Goal: Task Accomplishment & Management: Manage account settings

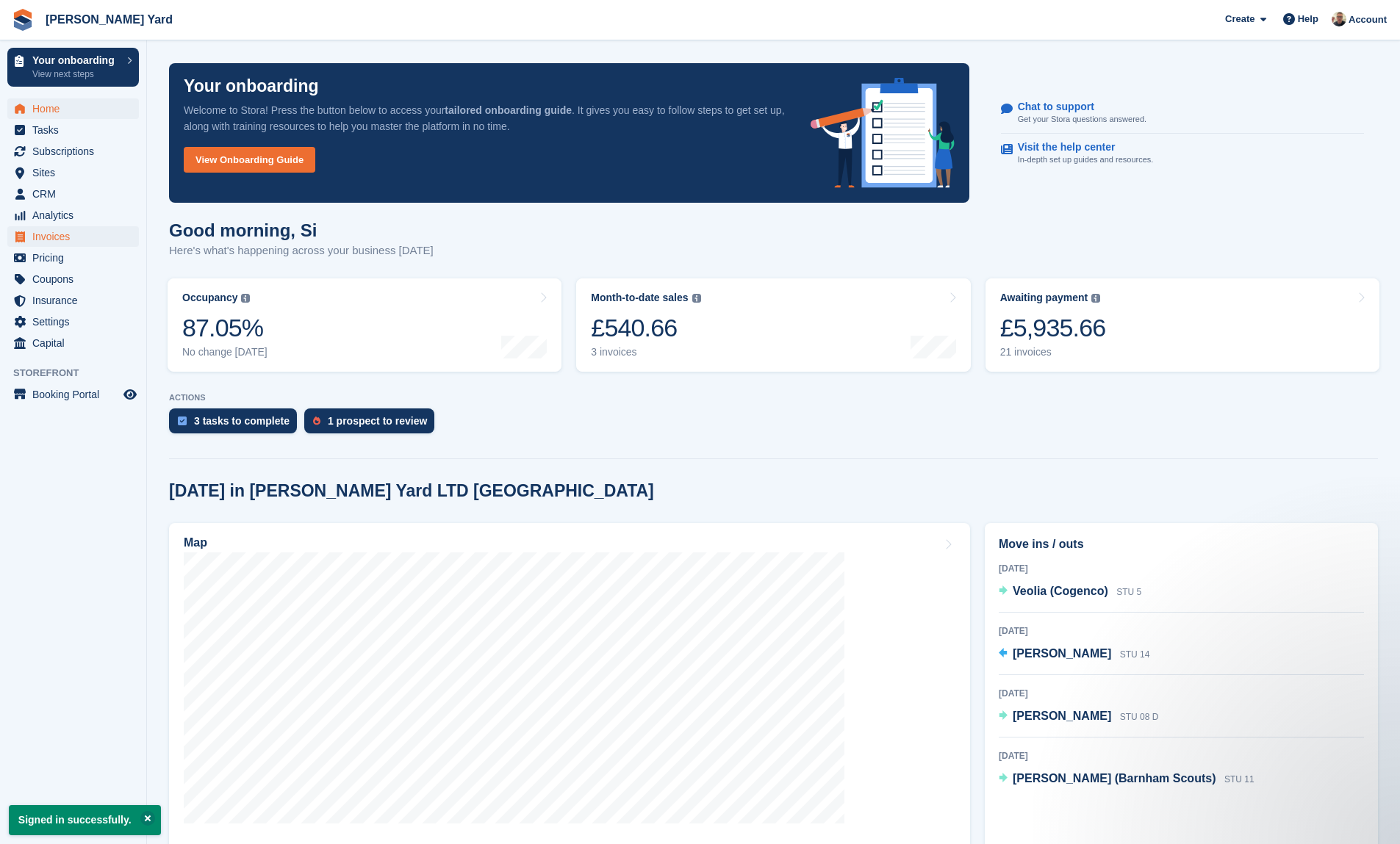
click at [83, 242] on span "Invoices" at bounding box center [76, 236] width 88 height 20
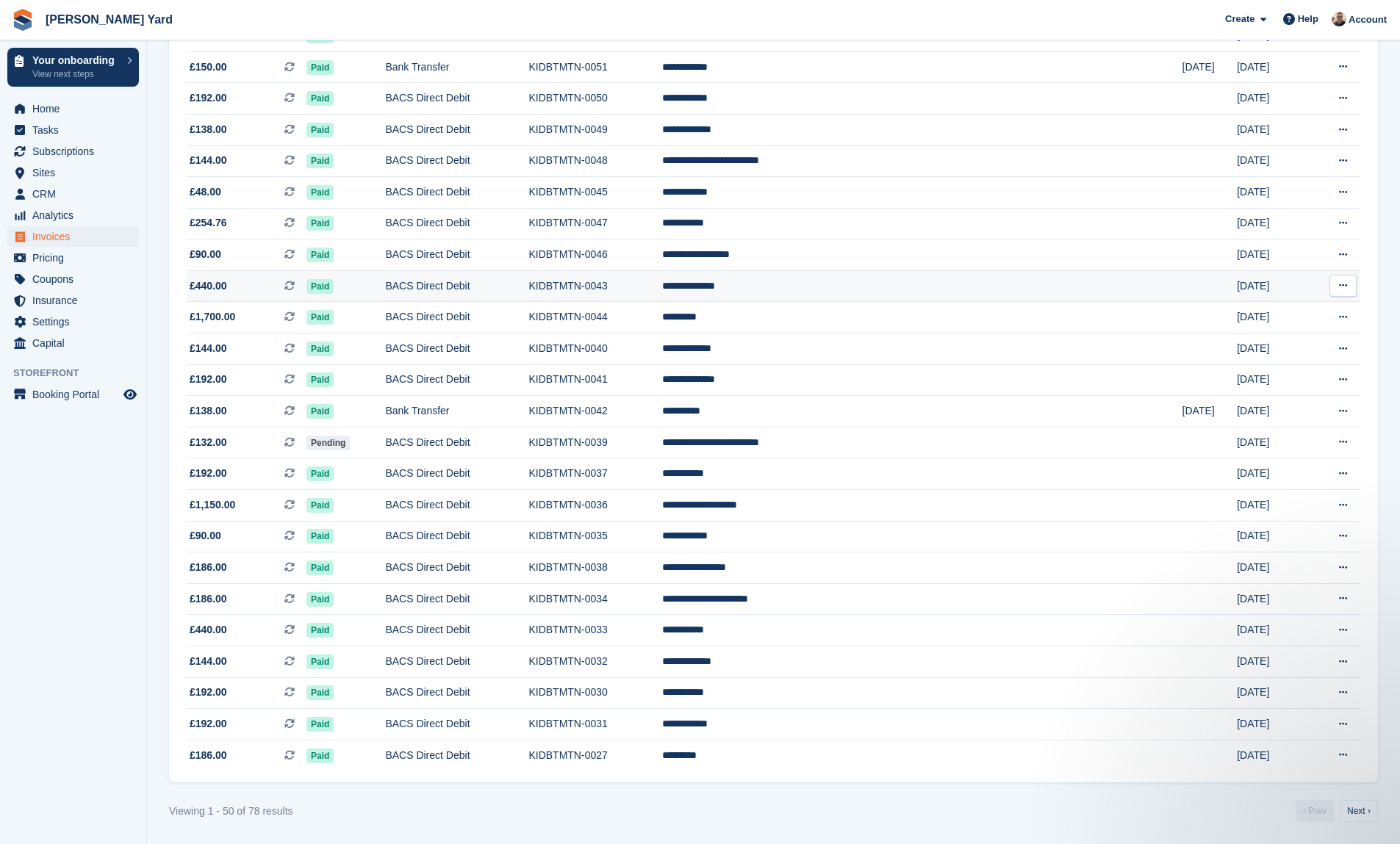
scroll to position [1076, 0]
click at [1372, 810] on link "Next ›" at bounding box center [1358, 811] width 38 height 22
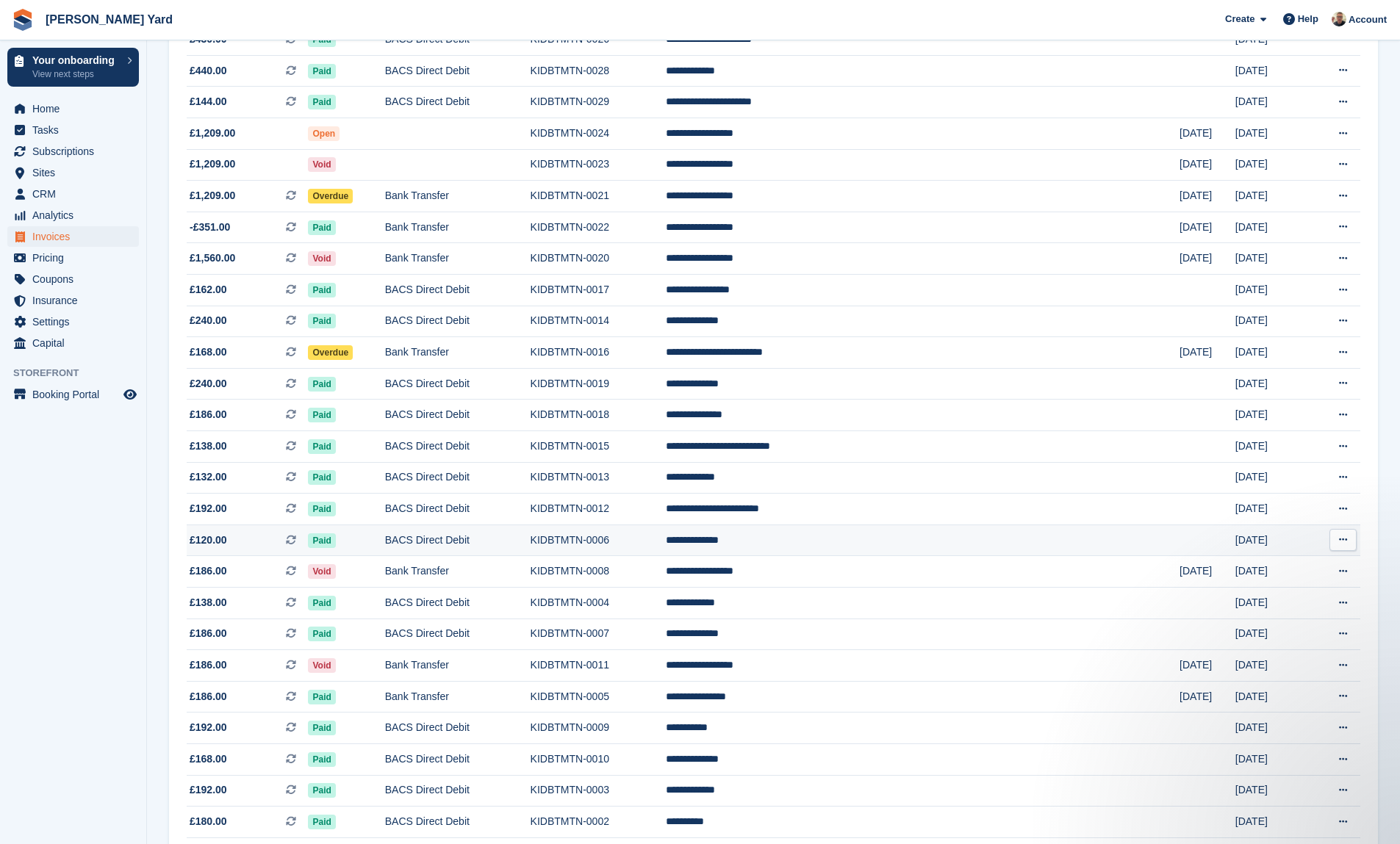
scroll to position [248, 0]
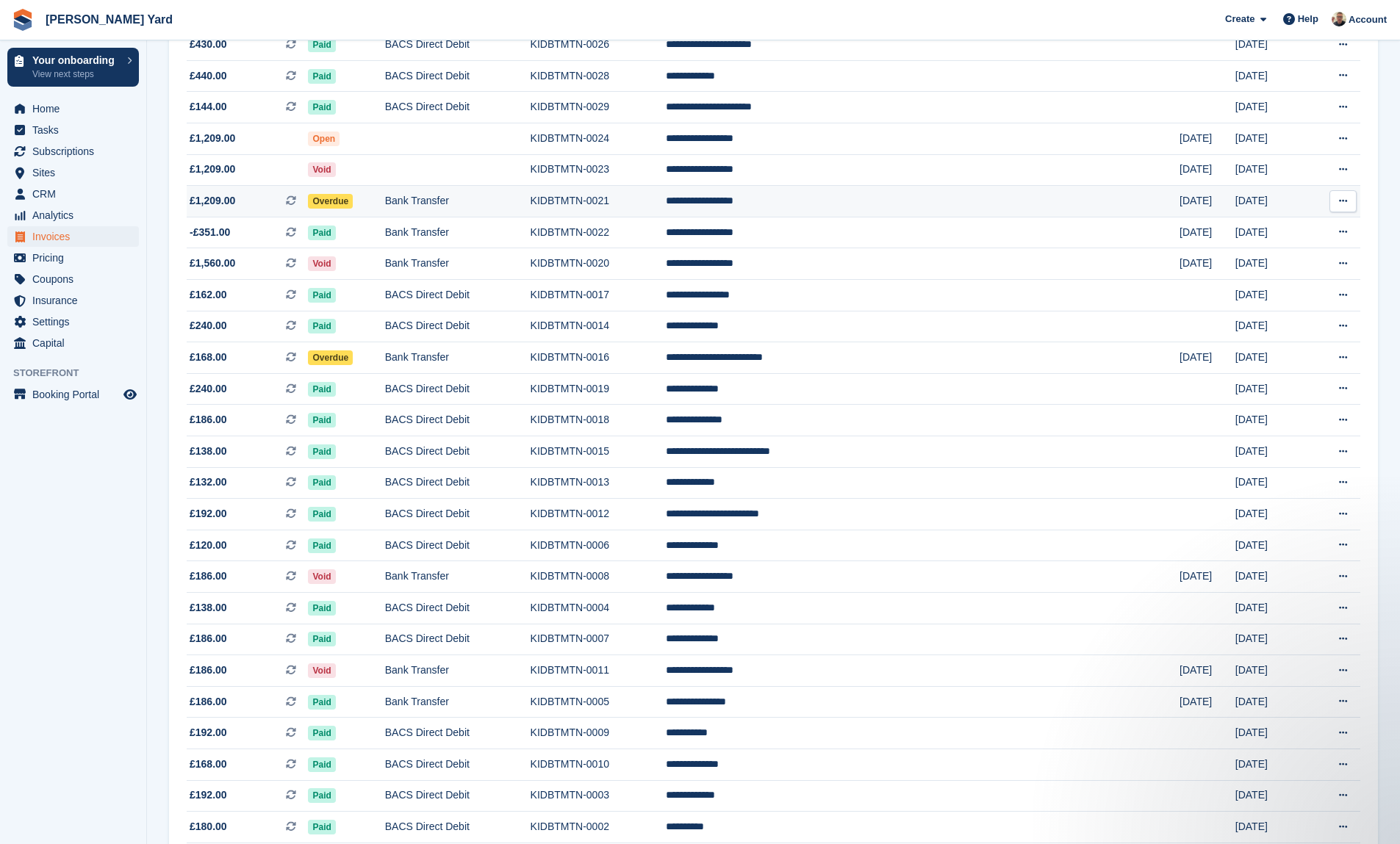
click at [385, 205] on td "Overdue" at bounding box center [346, 201] width 76 height 31
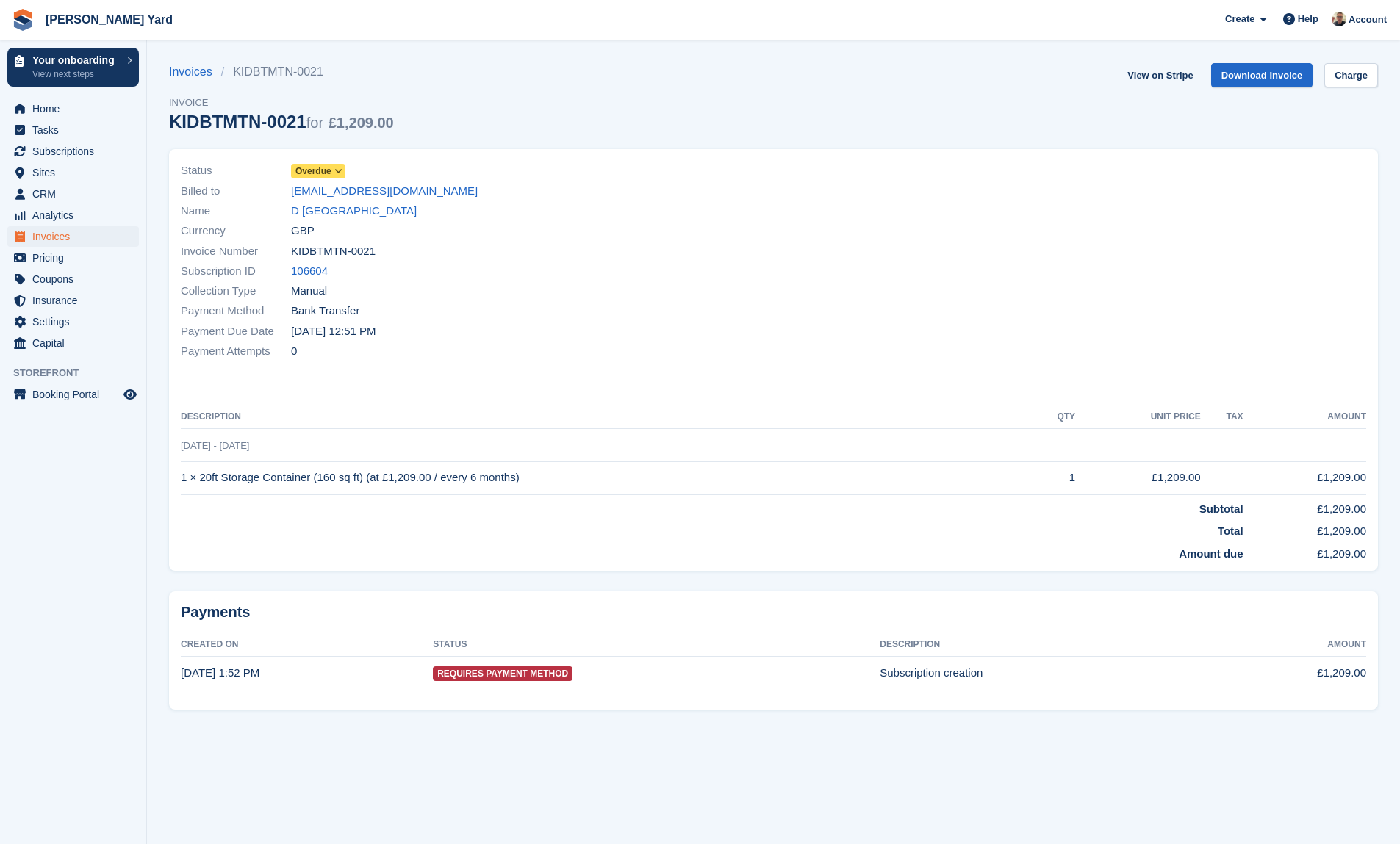
click at [345, 171] on span at bounding box center [339, 171] width 12 height 12
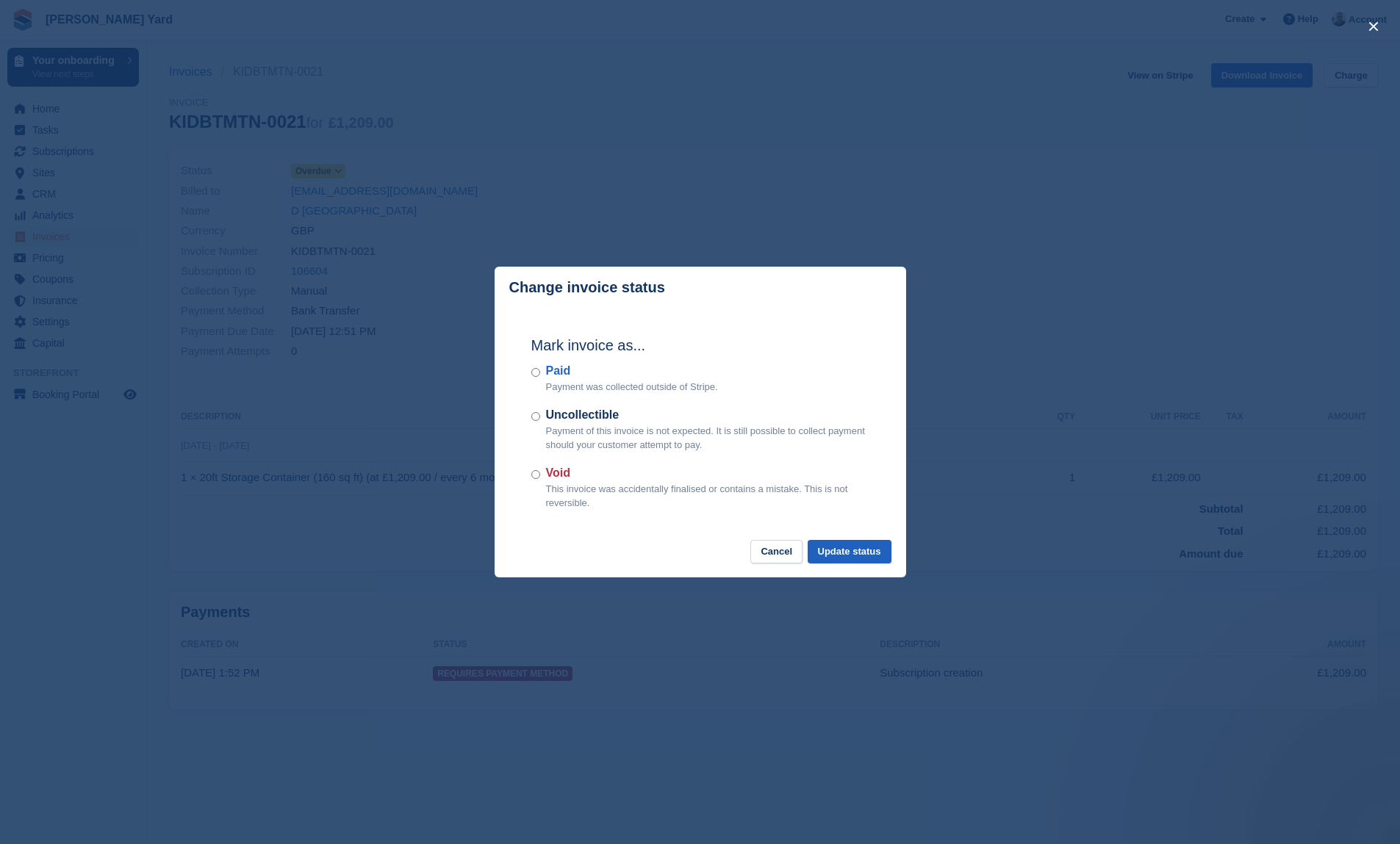
click at [871, 554] on button "Update status" at bounding box center [849, 551] width 84 height 24
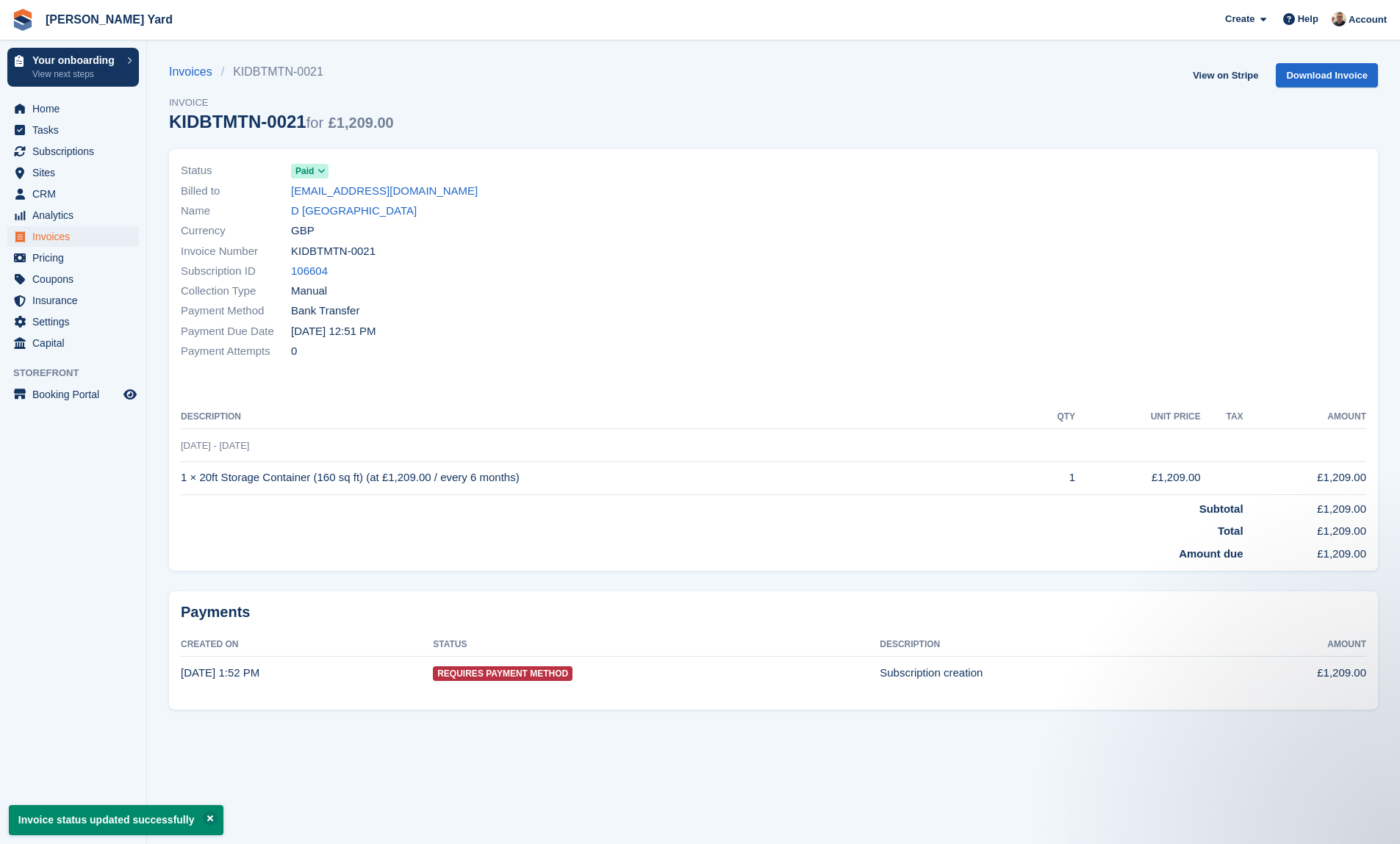
click at [76, 231] on span "Invoices" at bounding box center [76, 236] width 88 height 20
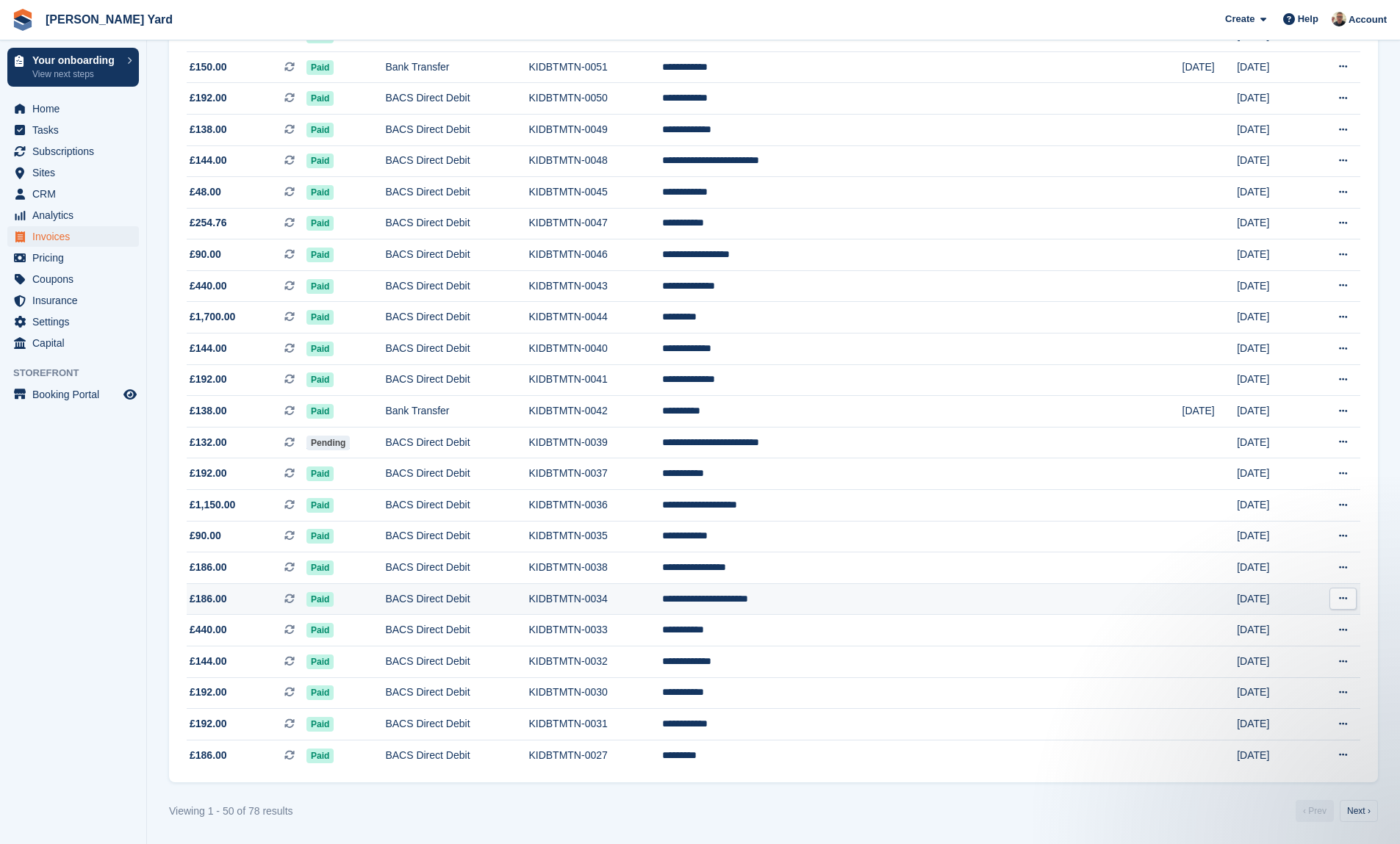
scroll to position [1076, 0]
click at [1351, 814] on link "Next ›" at bounding box center [1358, 811] width 38 height 22
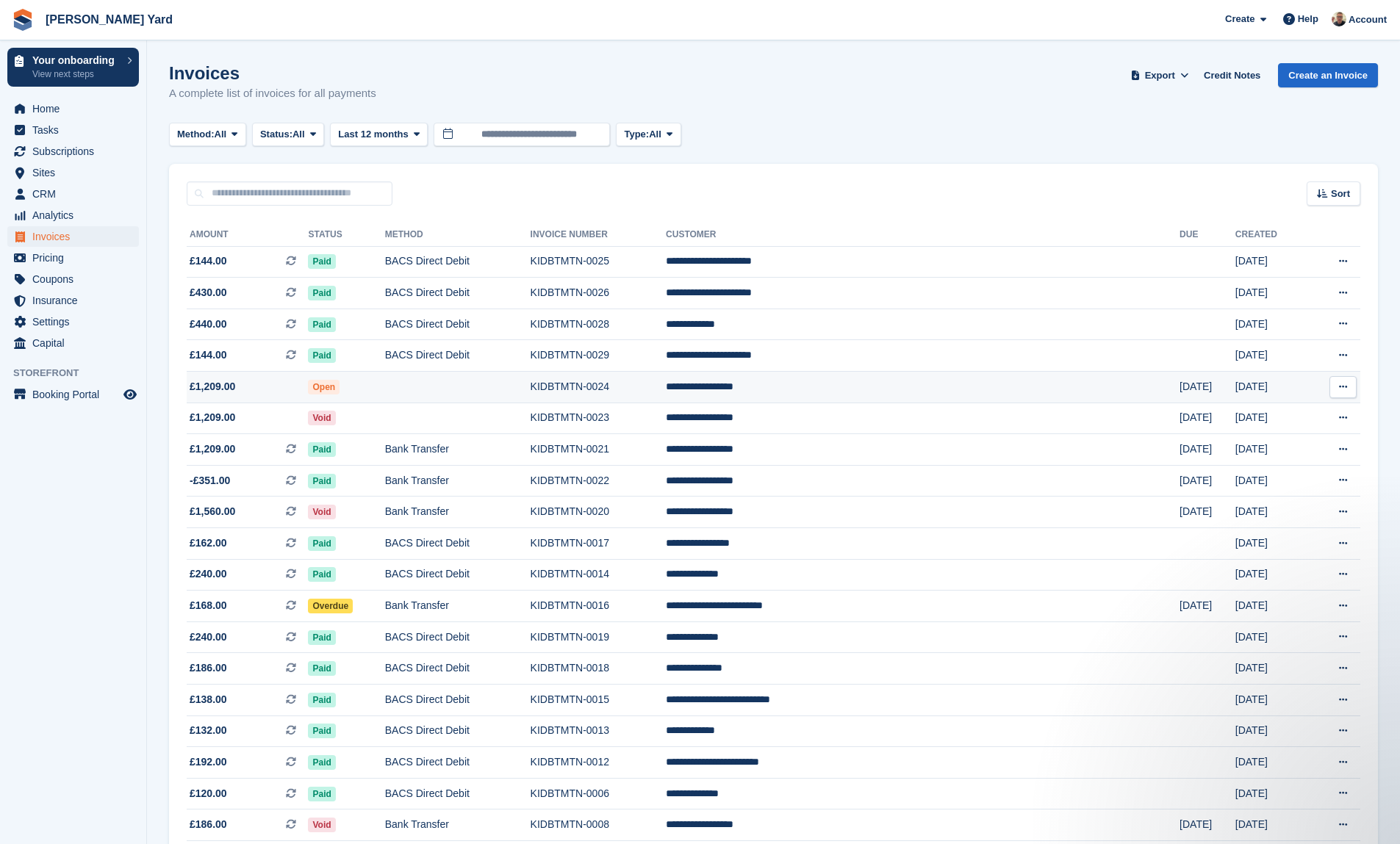
click at [340, 389] on span "Open" at bounding box center [323, 386] width 31 height 15
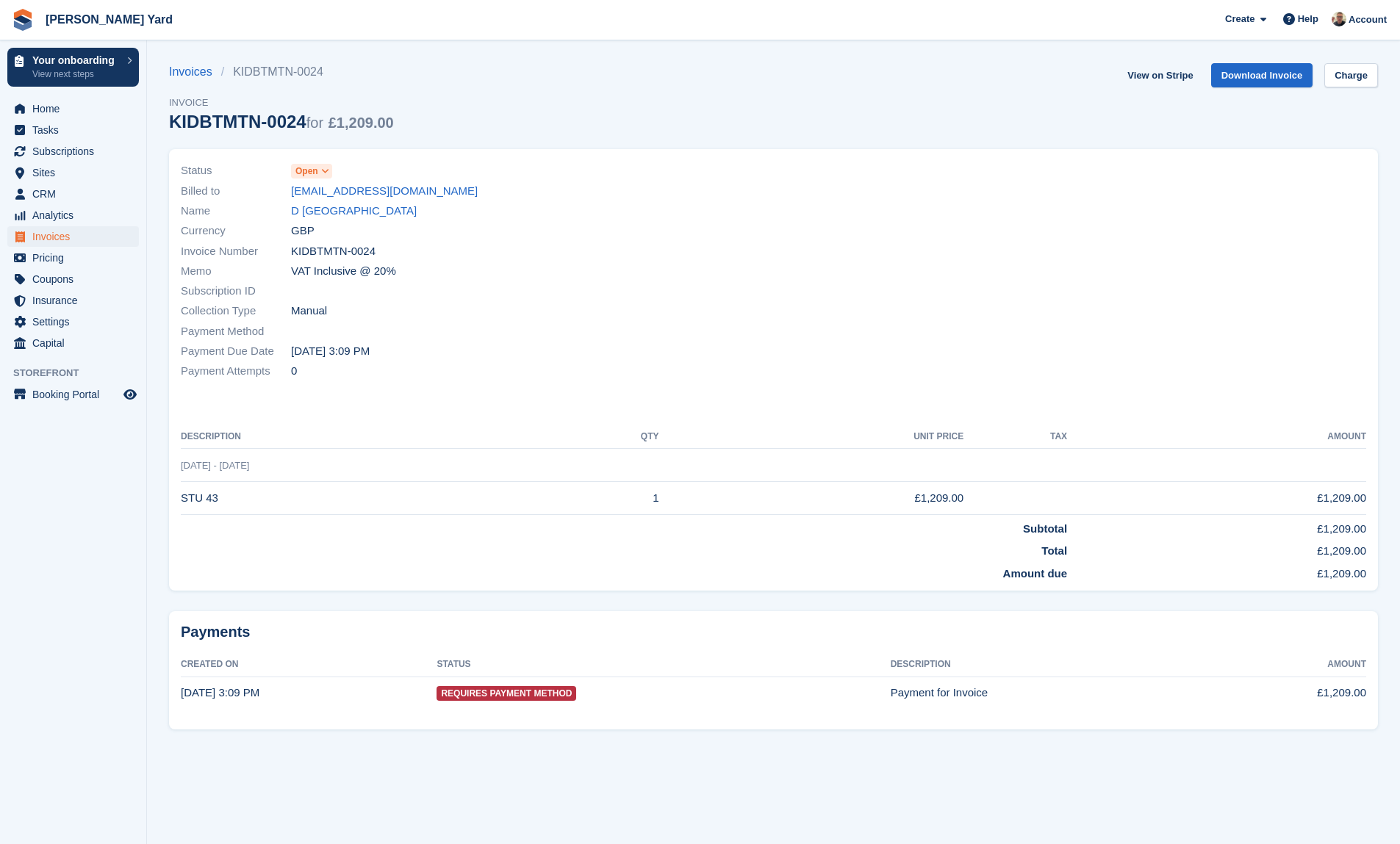
click at [332, 170] on span "Open" at bounding box center [311, 171] width 41 height 15
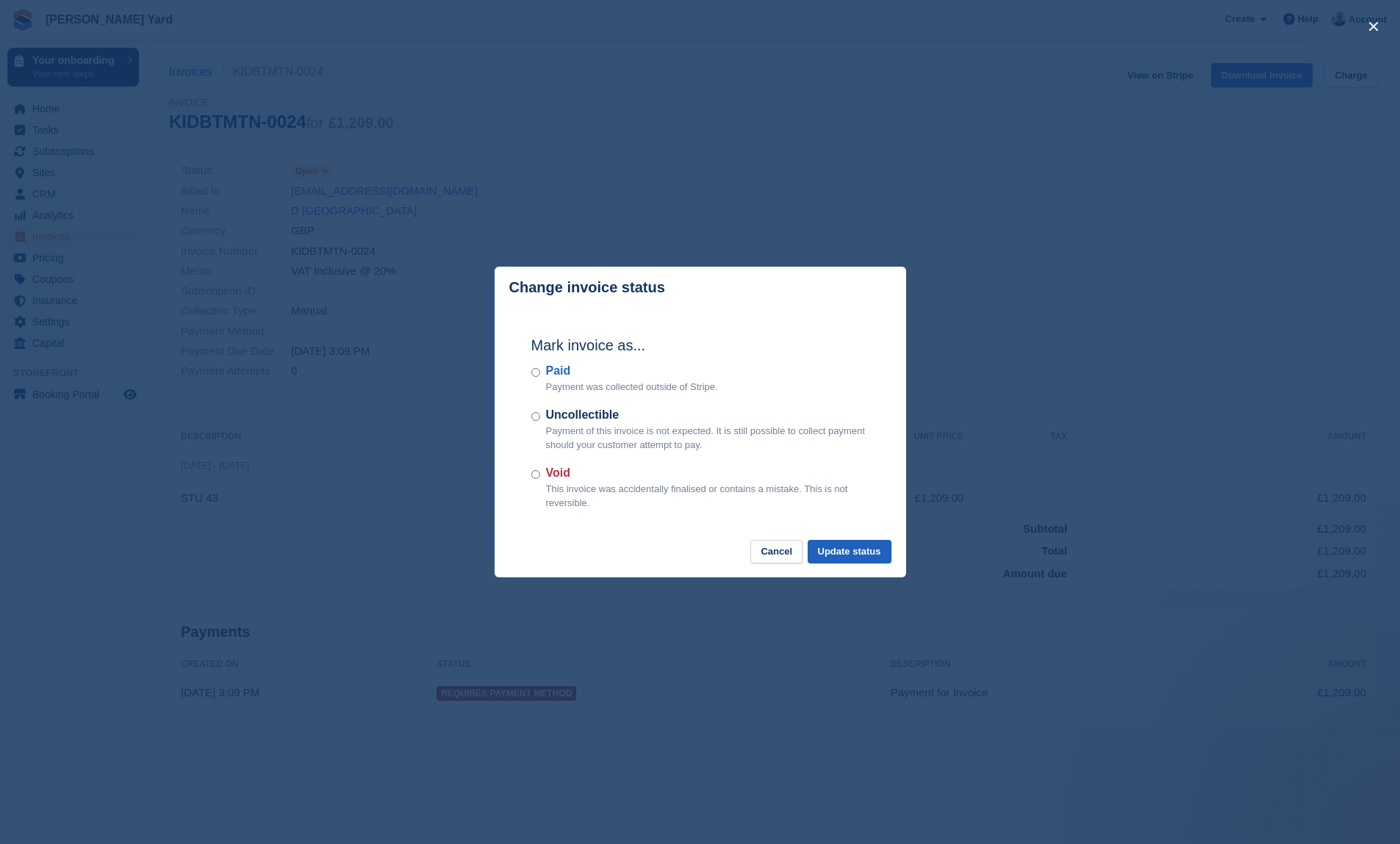
click at [850, 556] on button "Update status" at bounding box center [849, 551] width 84 height 24
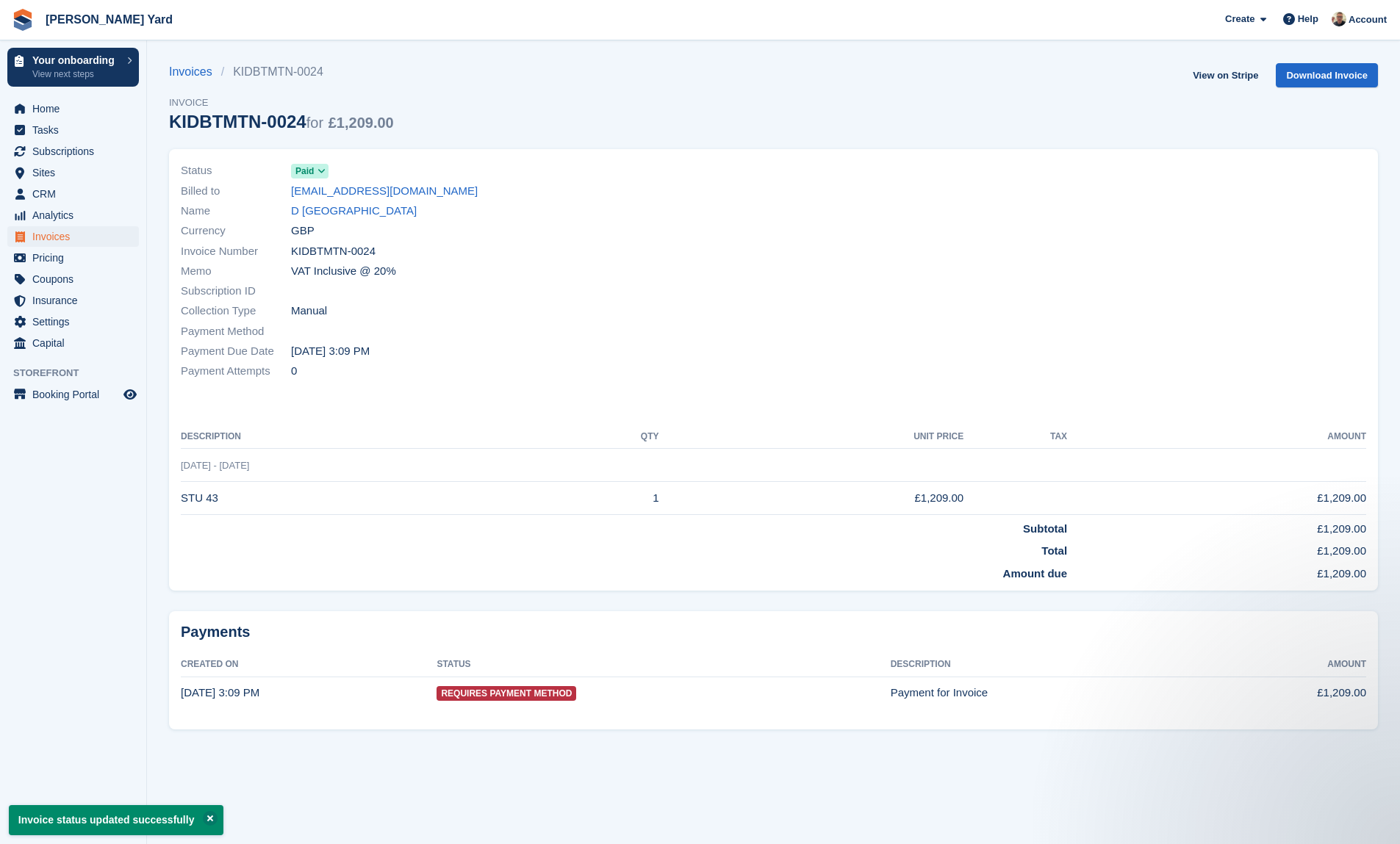
click at [54, 230] on span "Invoices" at bounding box center [76, 236] width 88 height 20
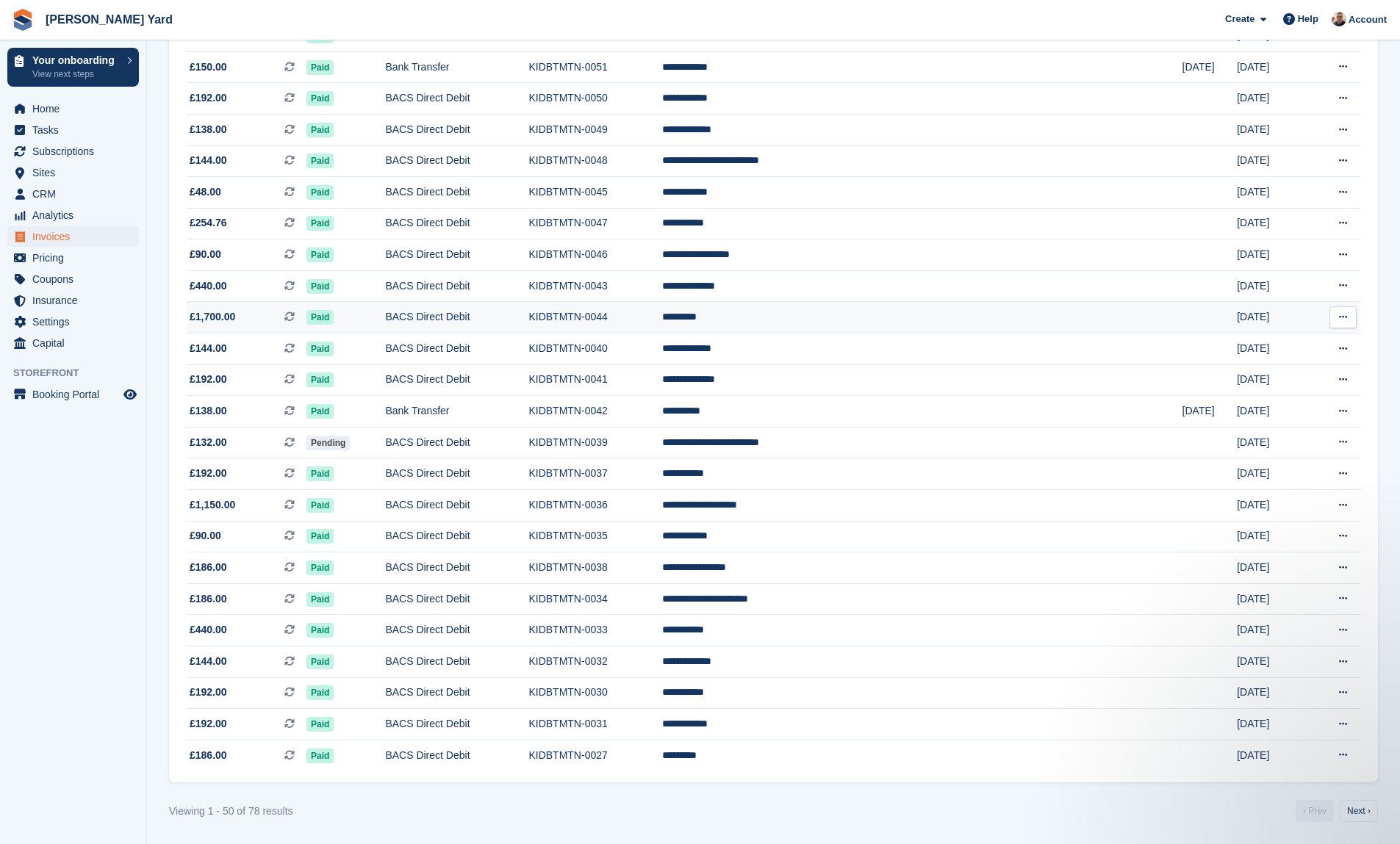
scroll to position [1076, 0]
click at [1344, 817] on link "Next ›" at bounding box center [1358, 811] width 38 height 22
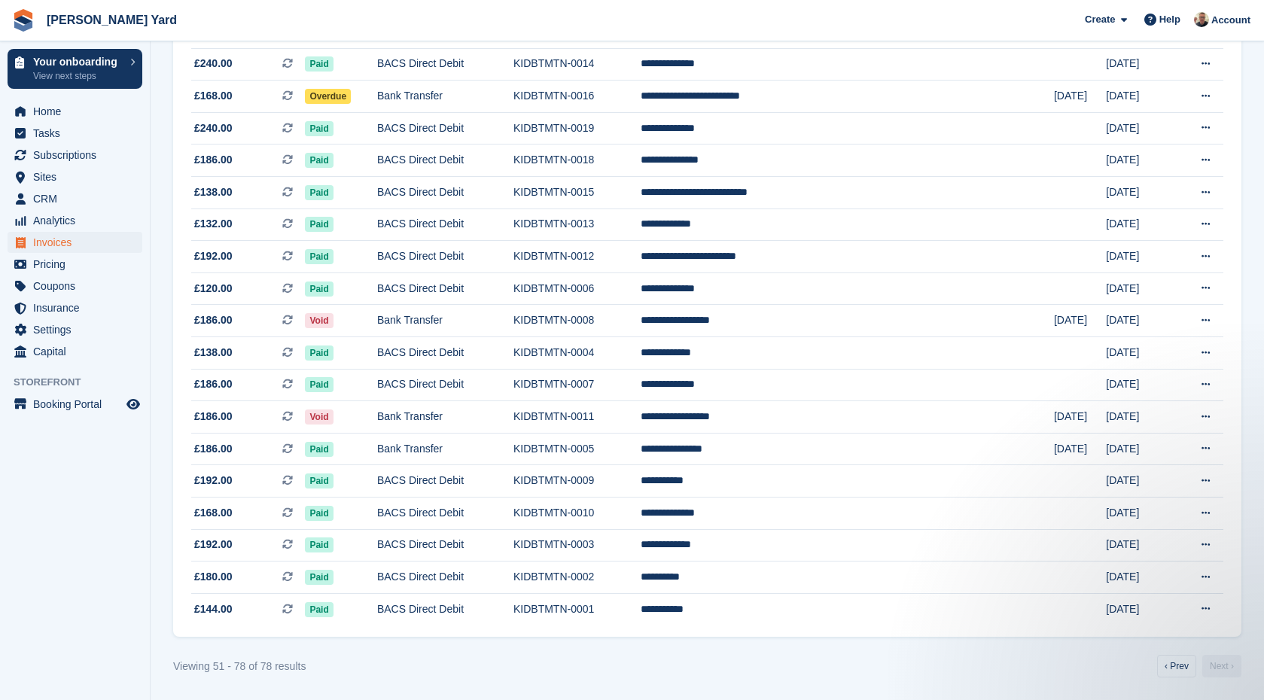
scroll to position [546, 0]
click at [1178, 665] on link "‹ Prev" at bounding box center [1176, 666] width 39 height 23
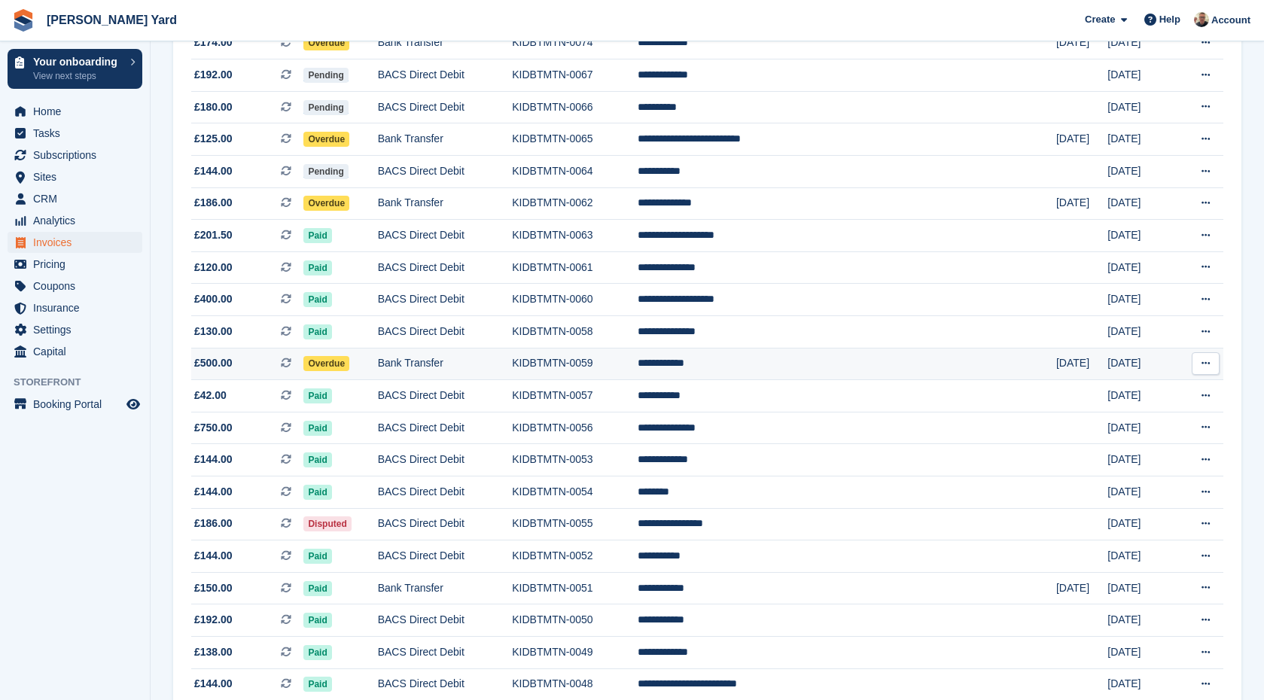
click at [1213, 372] on button at bounding box center [1206, 363] width 28 height 23
click at [1056, 380] on td "[DATE]" at bounding box center [1081, 364] width 51 height 32
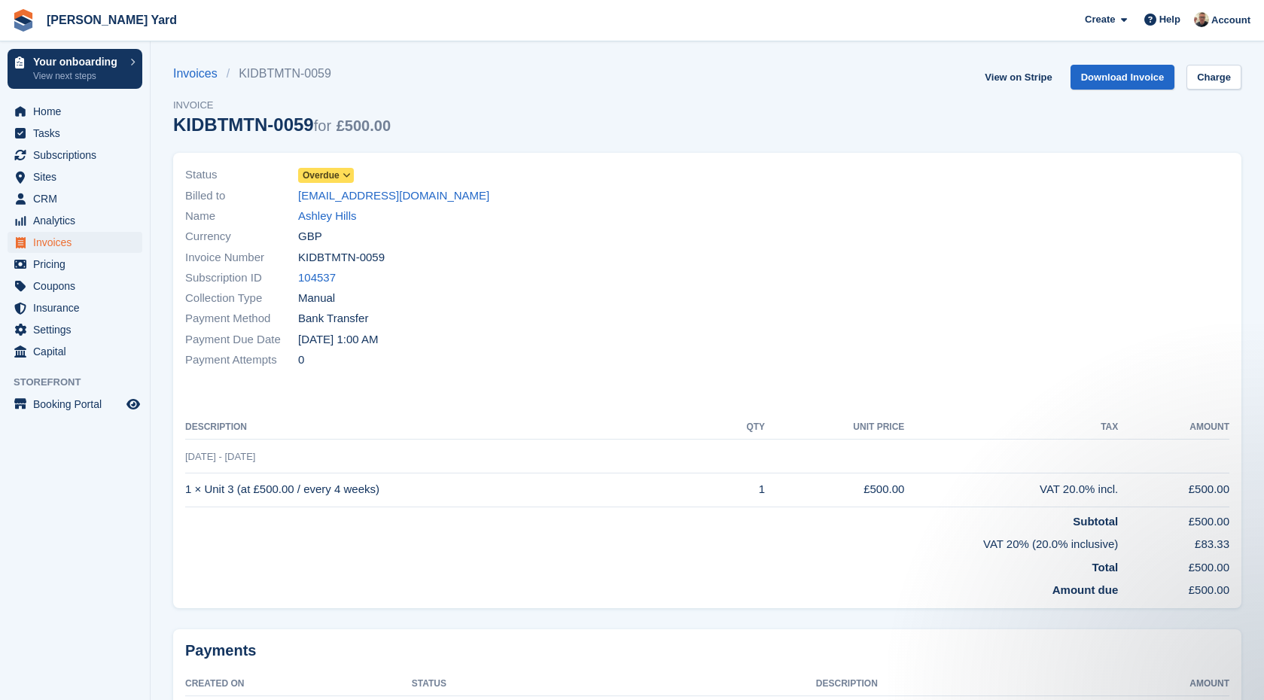
click at [197, 53] on section "Invoices KIDBTMTN-0059 Invoice KIDBTMTN-0059 for £500.00 View on Stripe Downloa…" at bounding box center [707, 400] width 1113 height 800
click at [197, 57] on section "Invoices KIDBTMTN-0059 Invoice KIDBTMTN-0059 for £500.00 View on Stripe Downloa…" at bounding box center [707, 400] width 1113 height 800
click at [202, 72] on link "Invoices" at bounding box center [199, 74] width 53 height 18
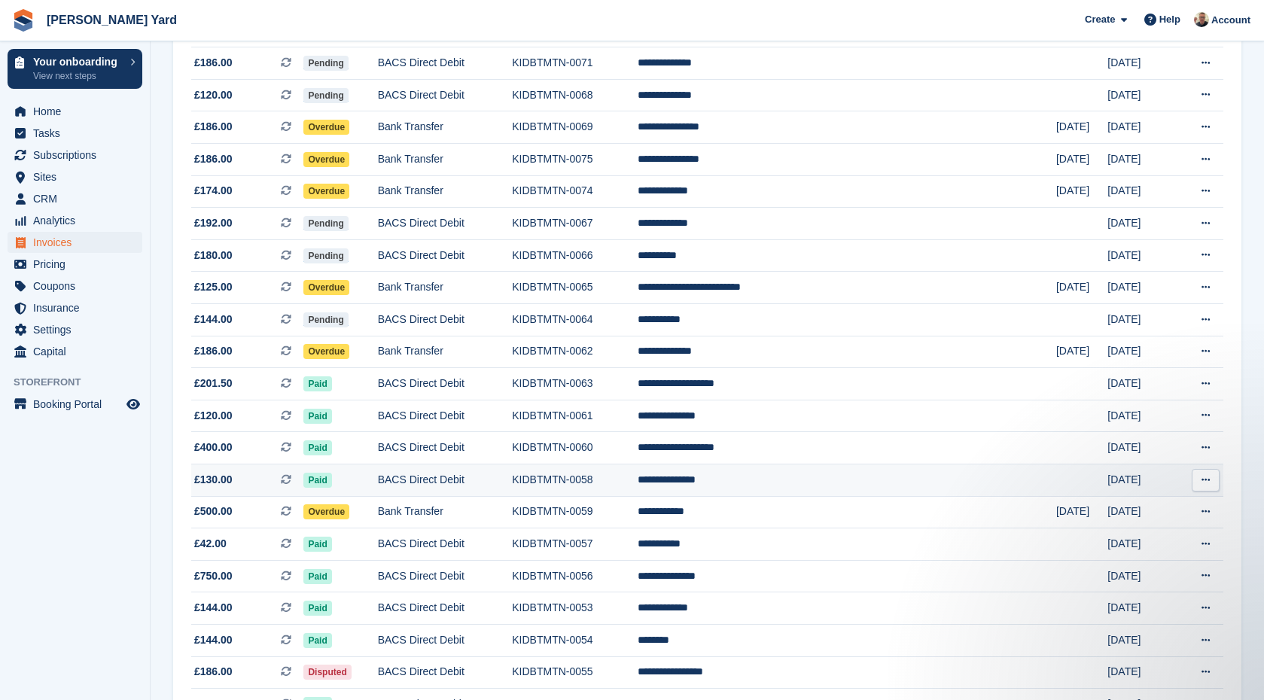
scroll to position [404, 0]
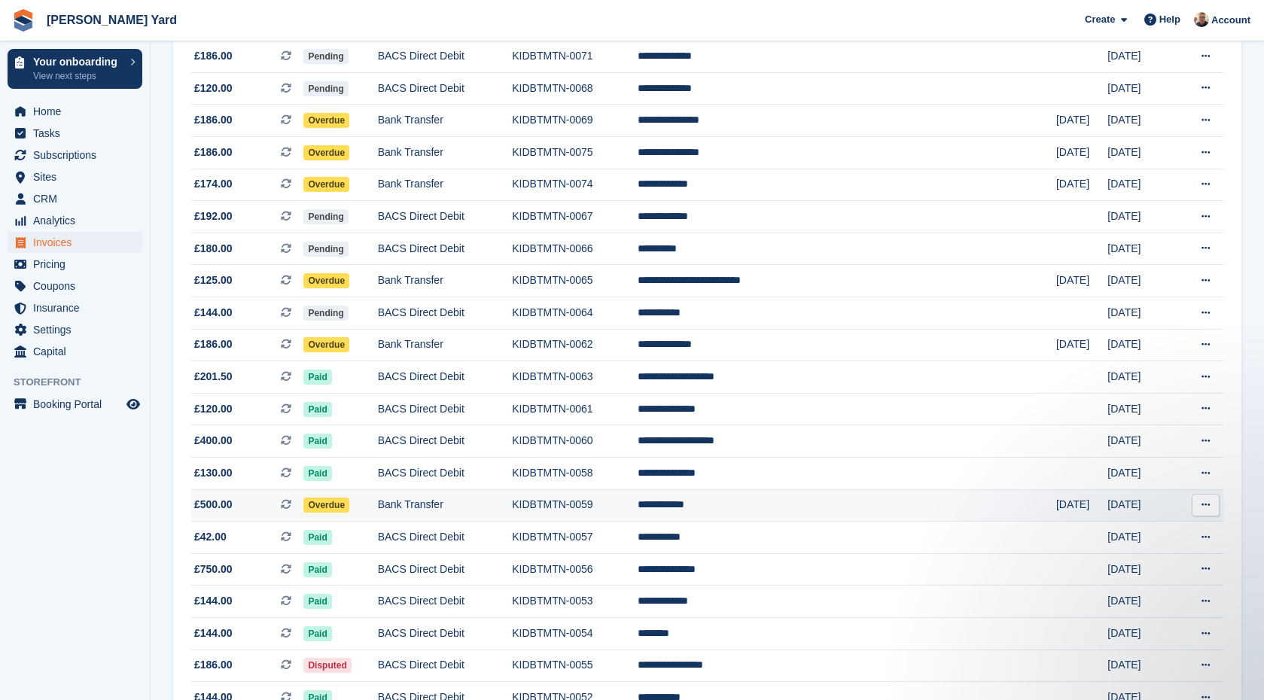
click at [1209, 510] on icon at bounding box center [1205, 505] width 8 height 10
click at [1153, 601] on p "View Customer" at bounding box center [1147, 591] width 131 height 20
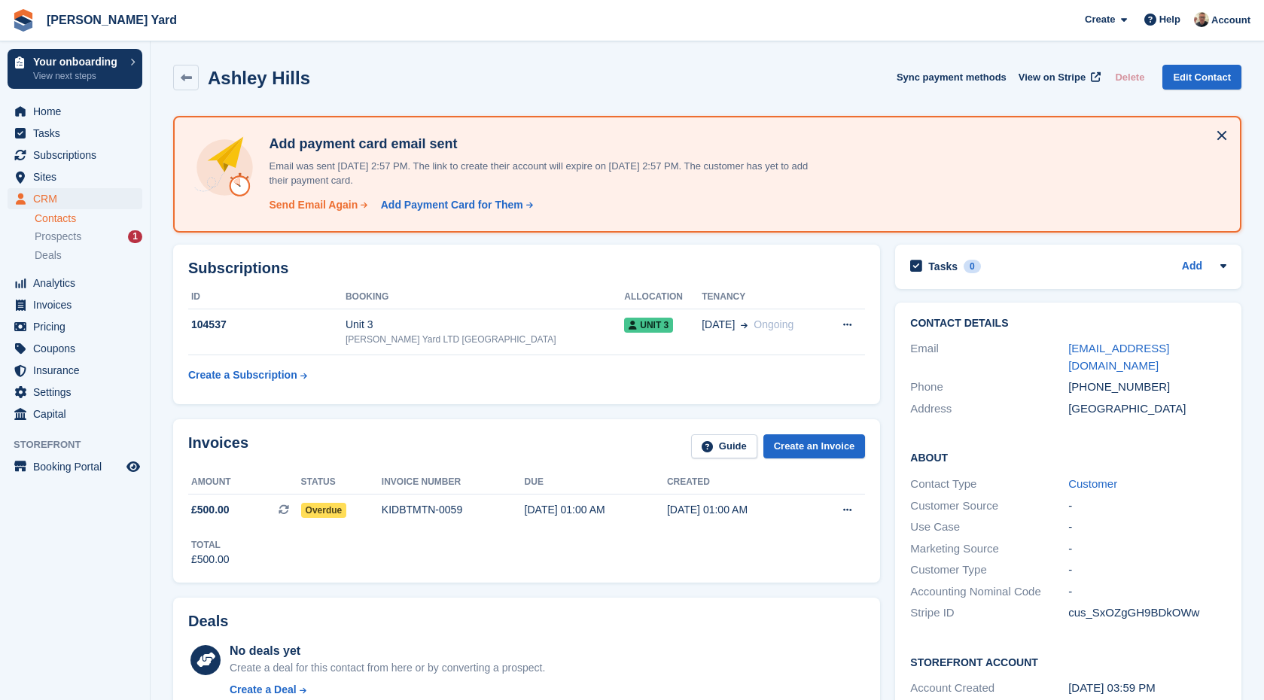
click at [330, 205] on div "Send Email Again" at bounding box center [313, 205] width 89 height 16
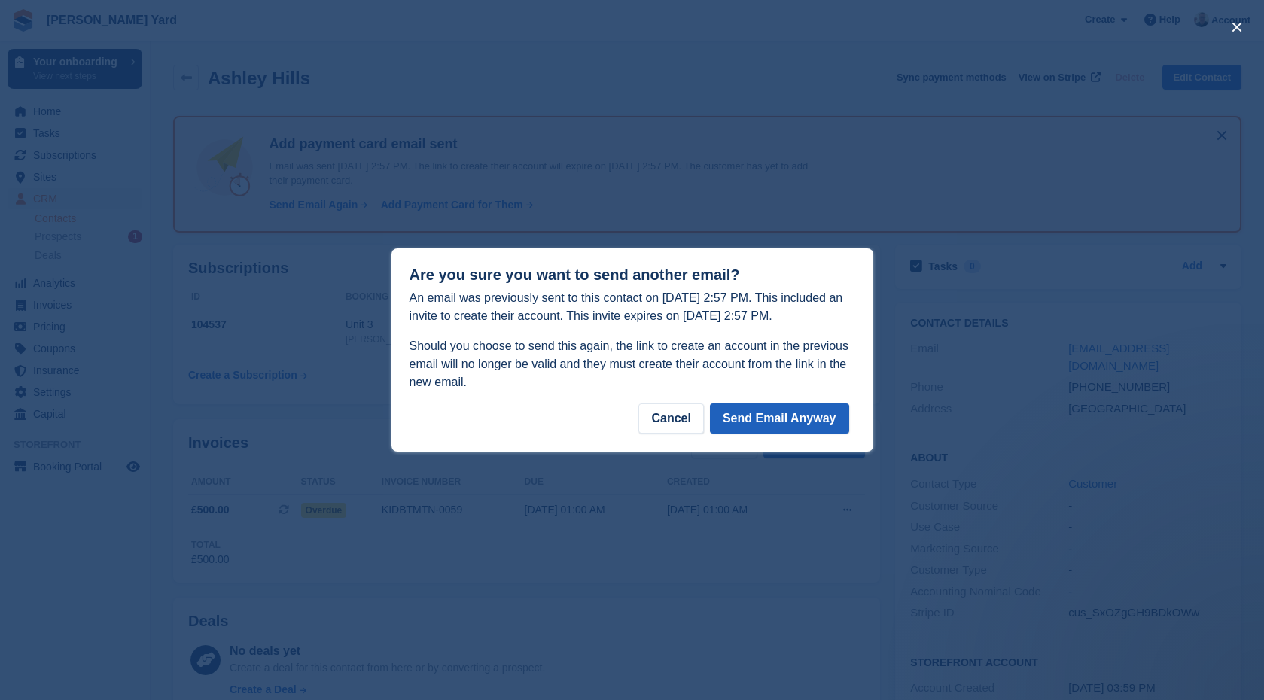
click at [801, 418] on button "Send Email Anyway" at bounding box center [779, 418] width 139 height 30
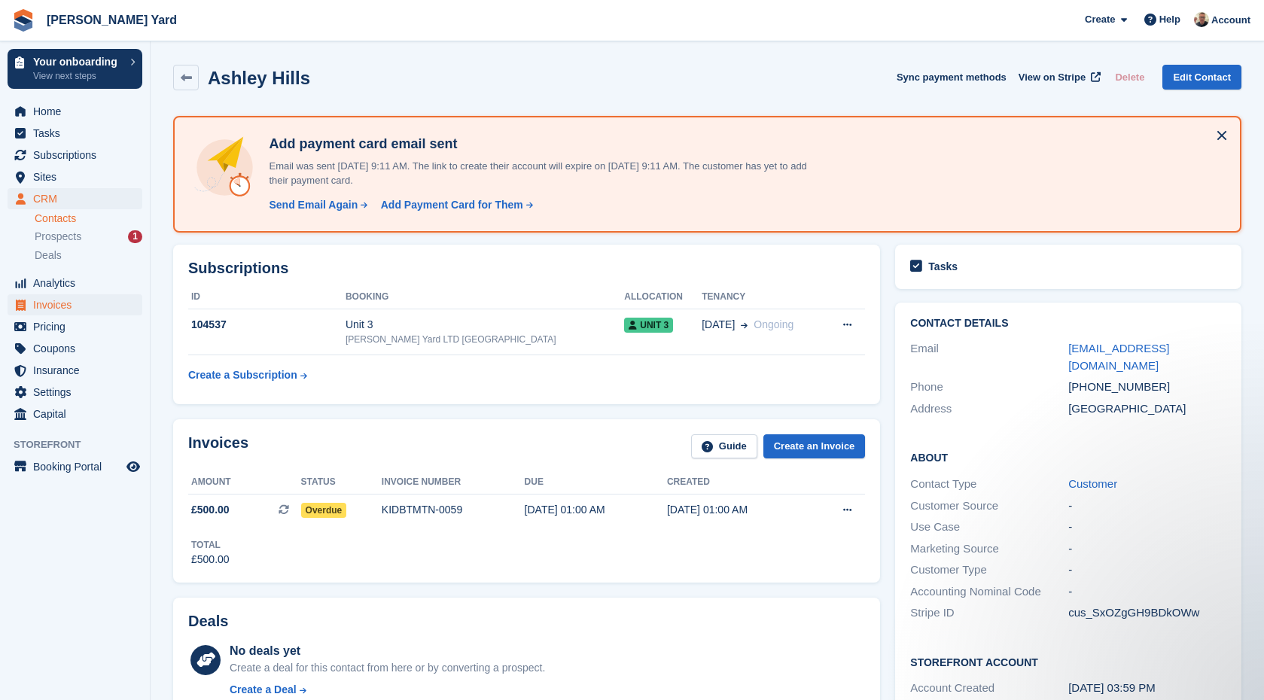
click at [83, 312] on span "Invoices" at bounding box center [78, 304] width 90 height 21
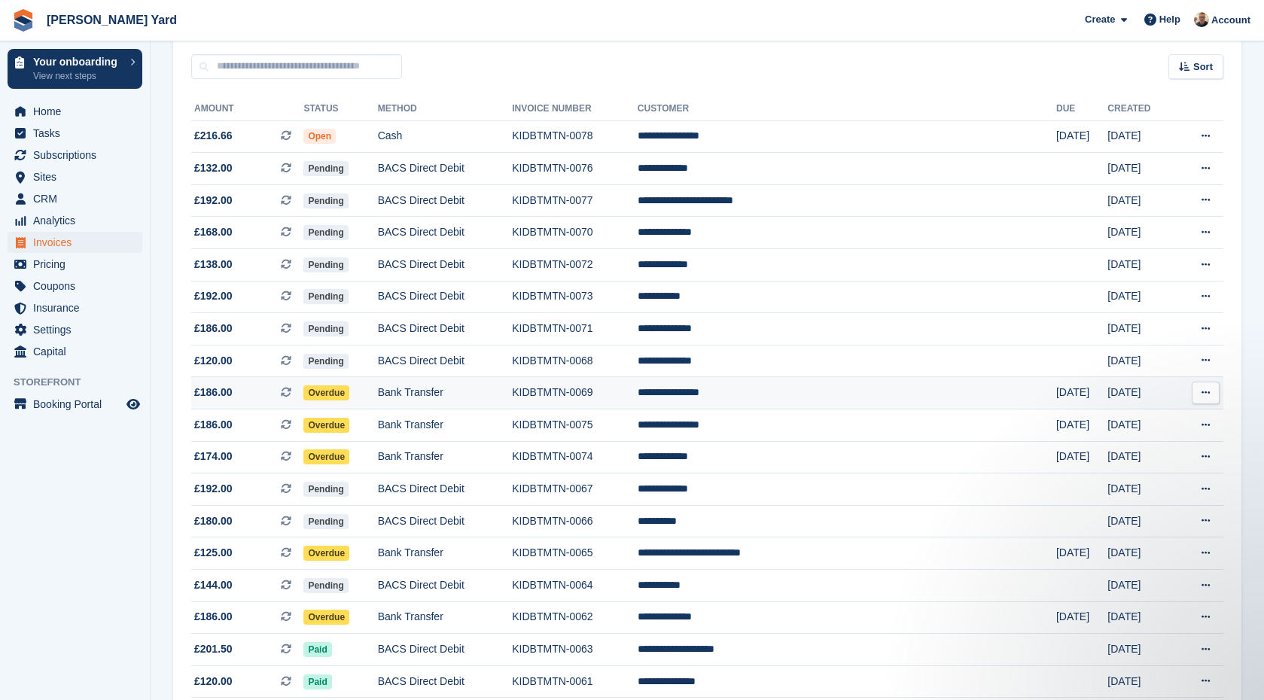
scroll to position [135, 0]
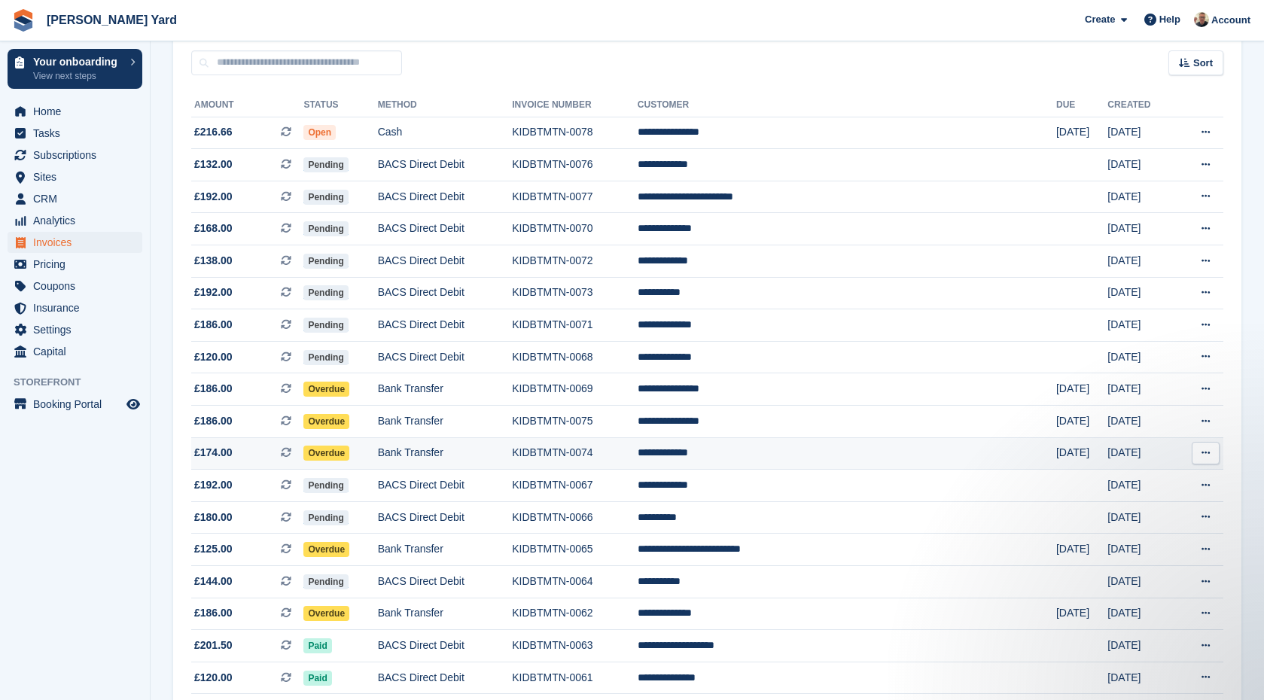
click at [469, 455] on td "Bank Transfer" at bounding box center [445, 453] width 135 height 32
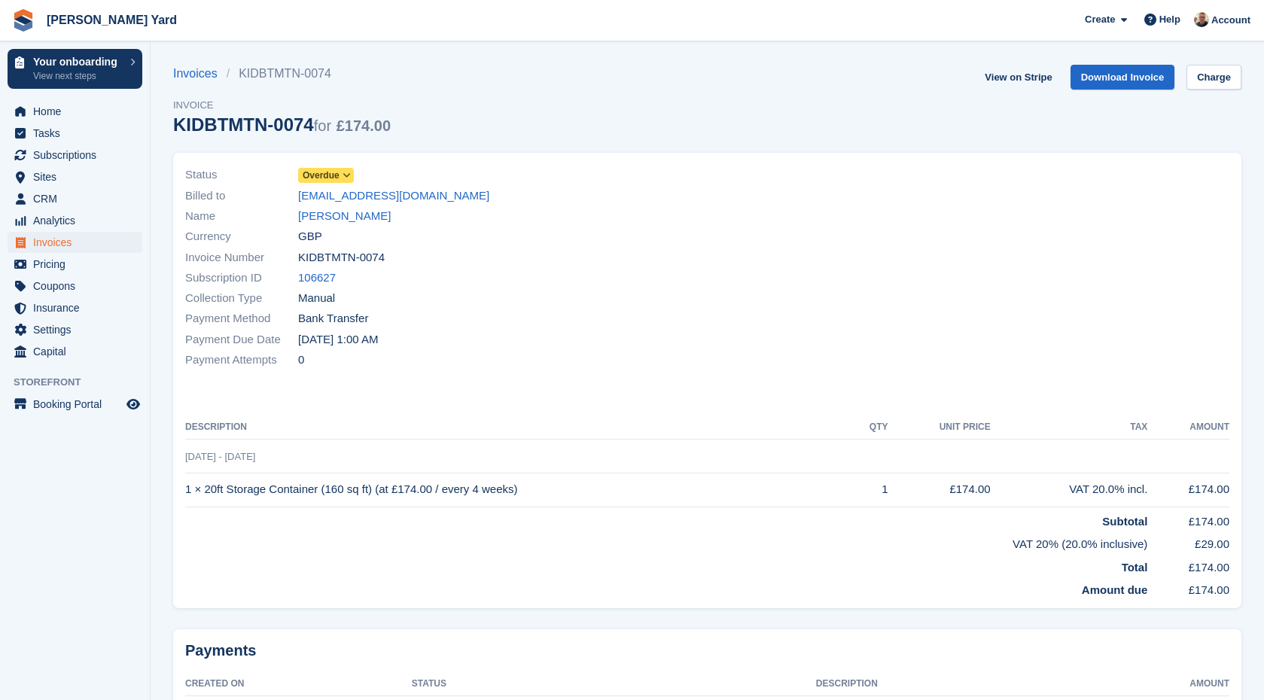
click at [348, 178] on icon at bounding box center [346, 175] width 8 height 9
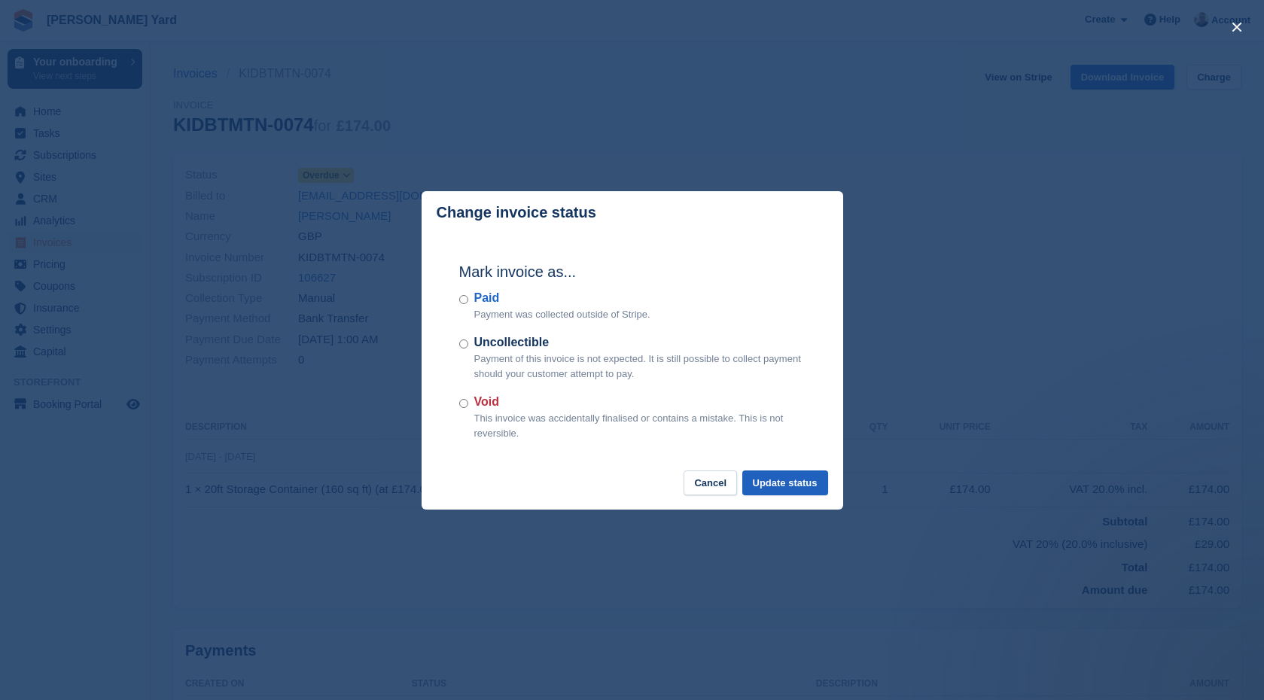
click at [798, 488] on button "Update status" at bounding box center [785, 482] width 86 height 25
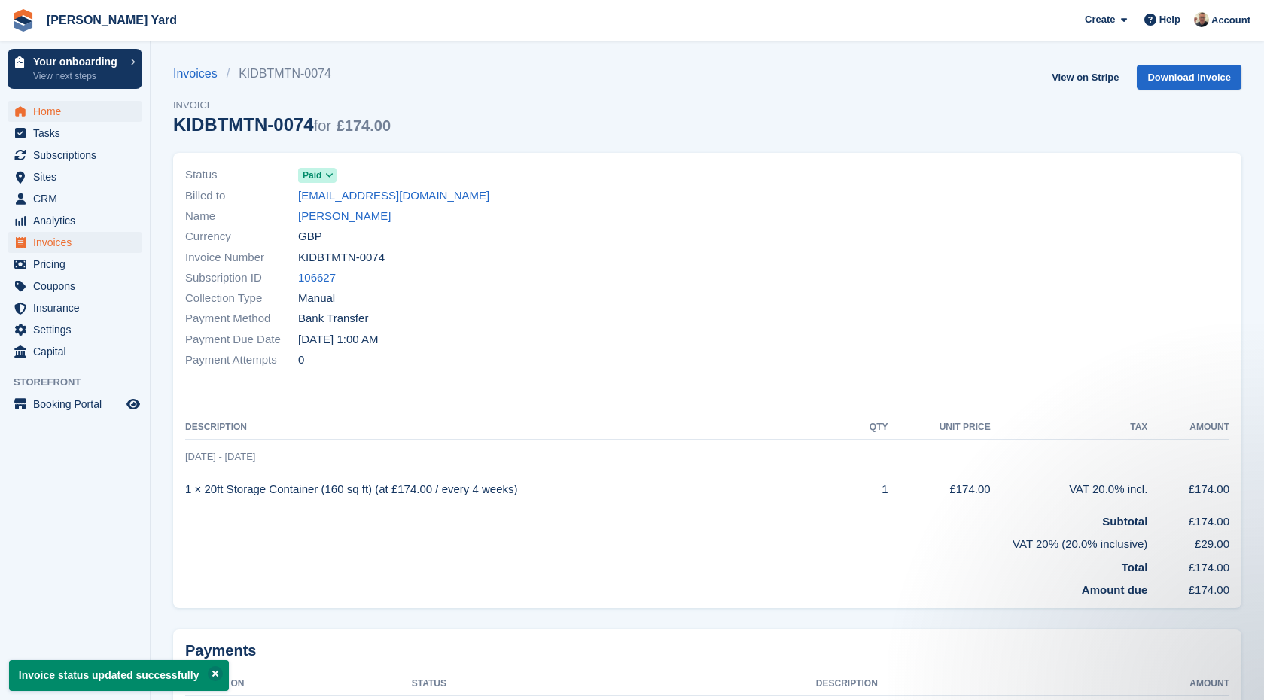
click at [62, 117] on span "Home" at bounding box center [78, 111] width 90 height 21
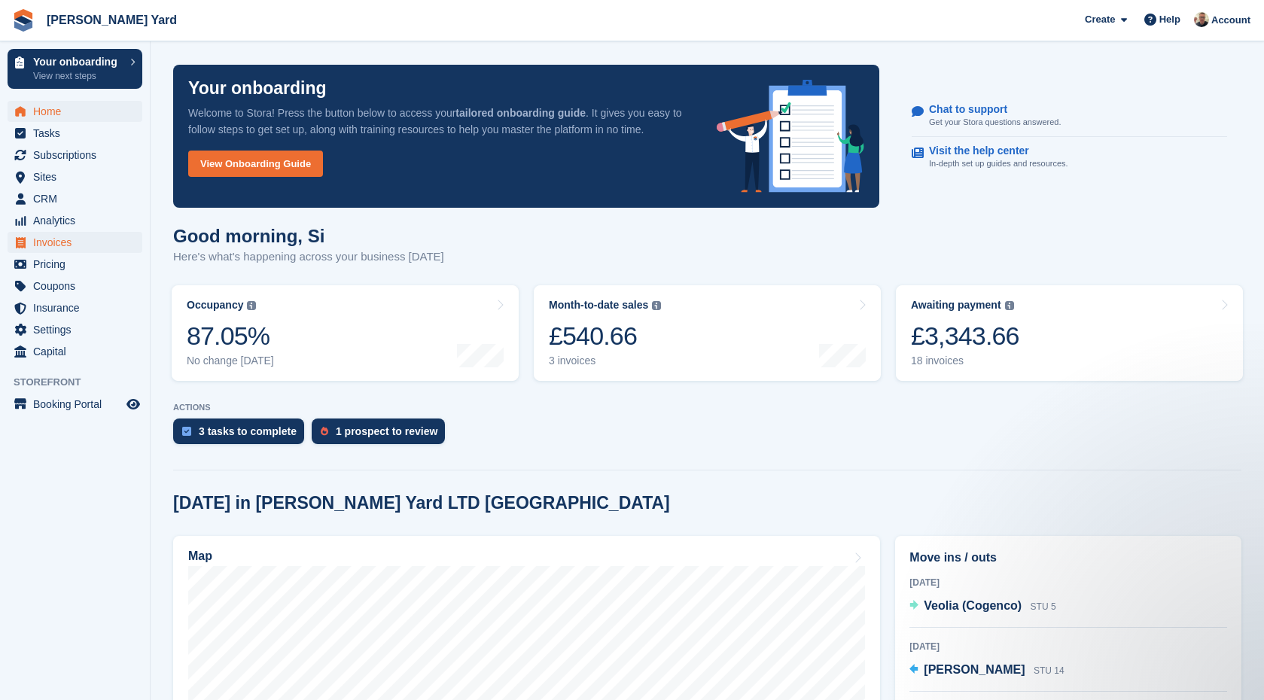
click at [53, 245] on span "Invoices" at bounding box center [78, 242] width 90 height 21
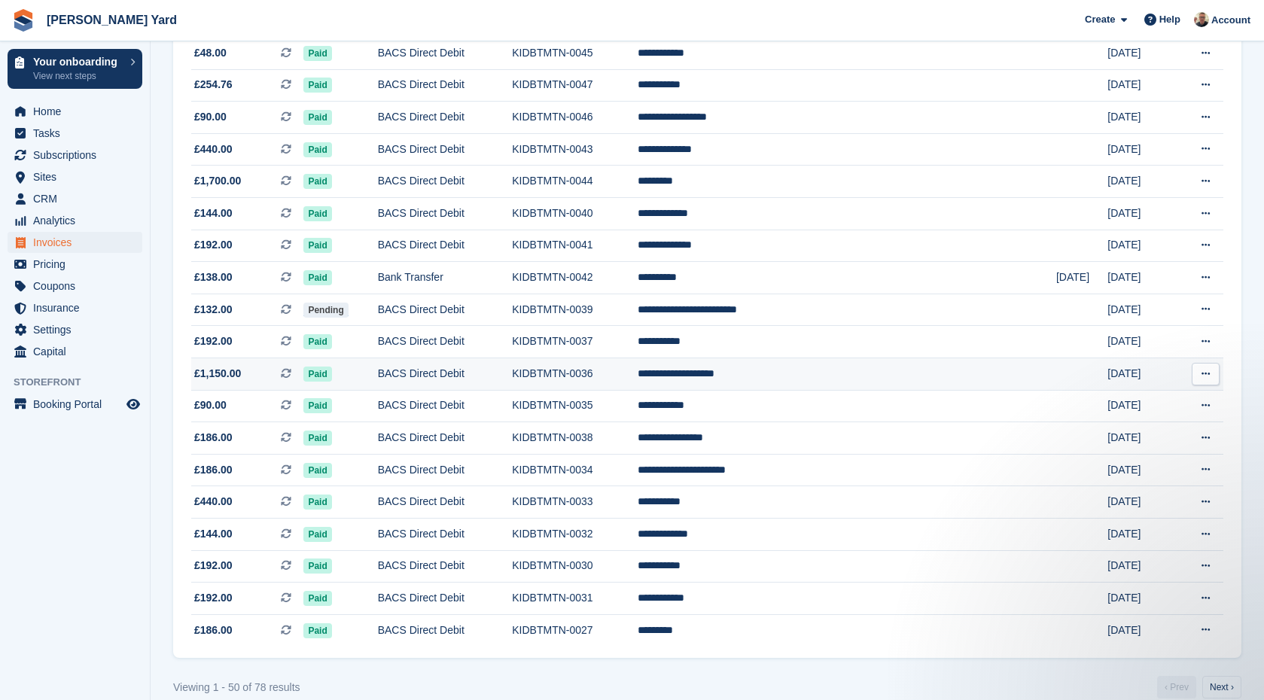
scroll to position [1231, 0]
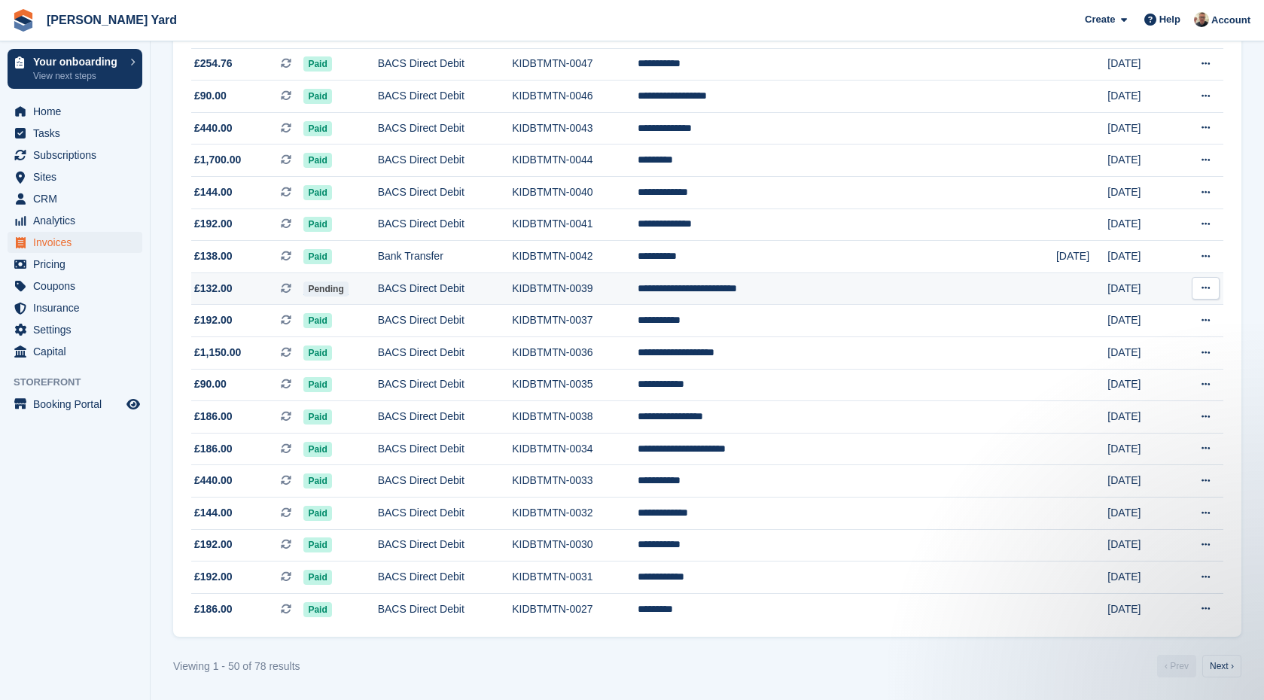
click at [498, 305] on td "BACS Direct Debit" at bounding box center [445, 288] width 135 height 32
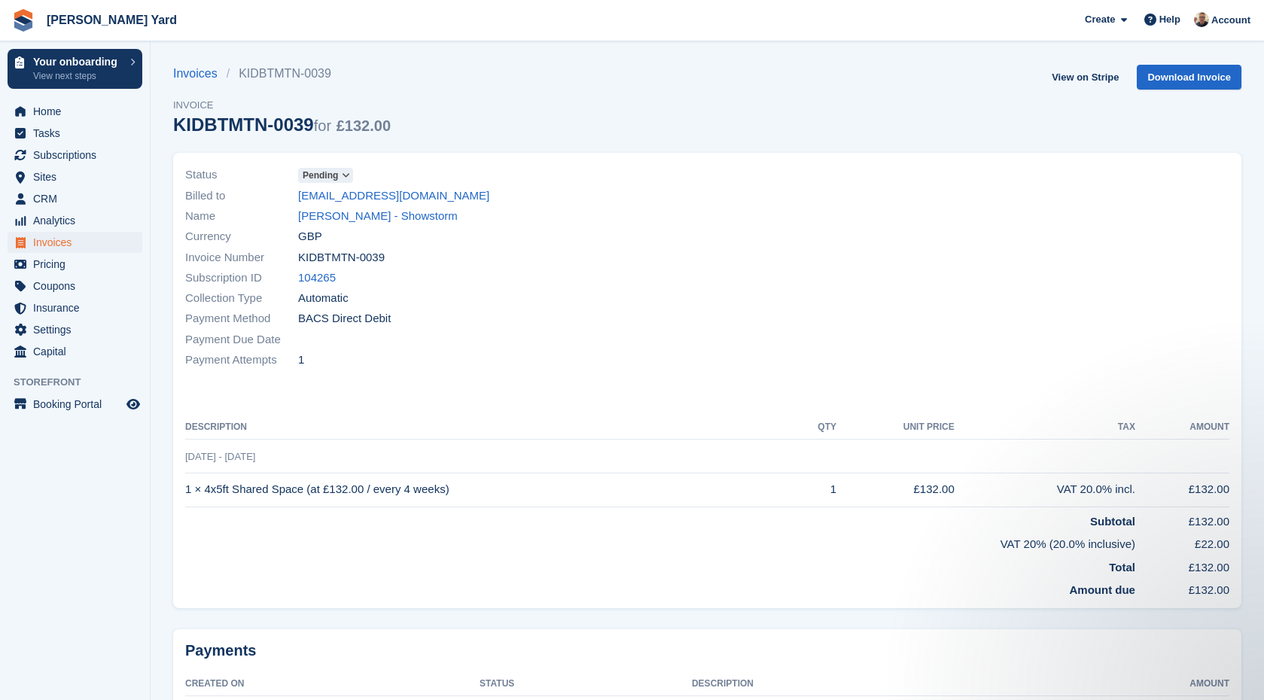
click at [352, 172] on span at bounding box center [346, 175] width 12 height 12
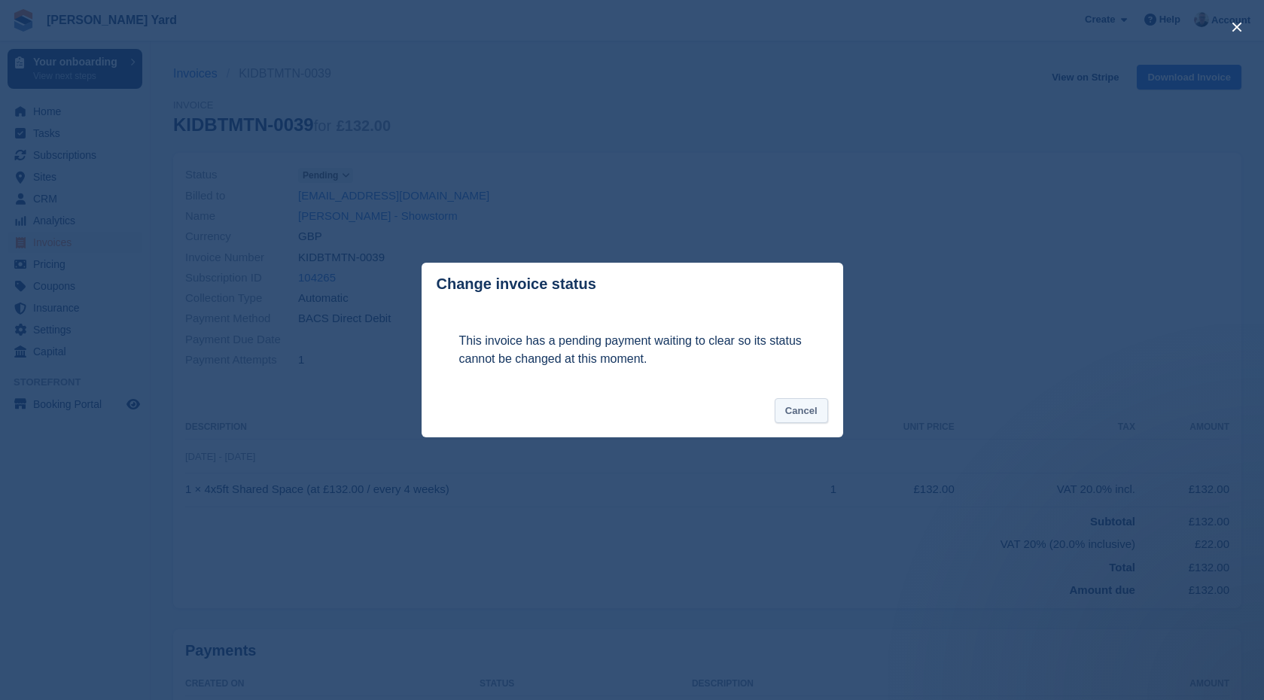
click at [802, 409] on button "Cancel" at bounding box center [801, 410] width 53 height 25
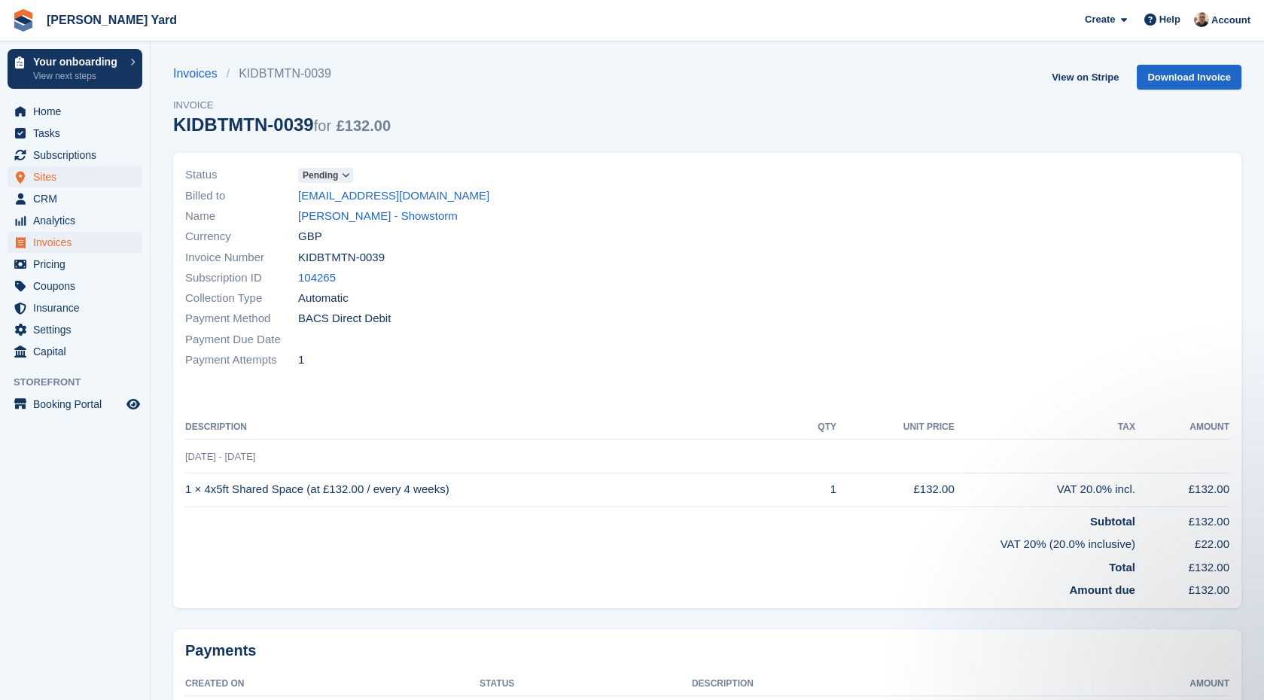
click at [90, 167] on span "Sites" at bounding box center [78, 176] width 90 height 21
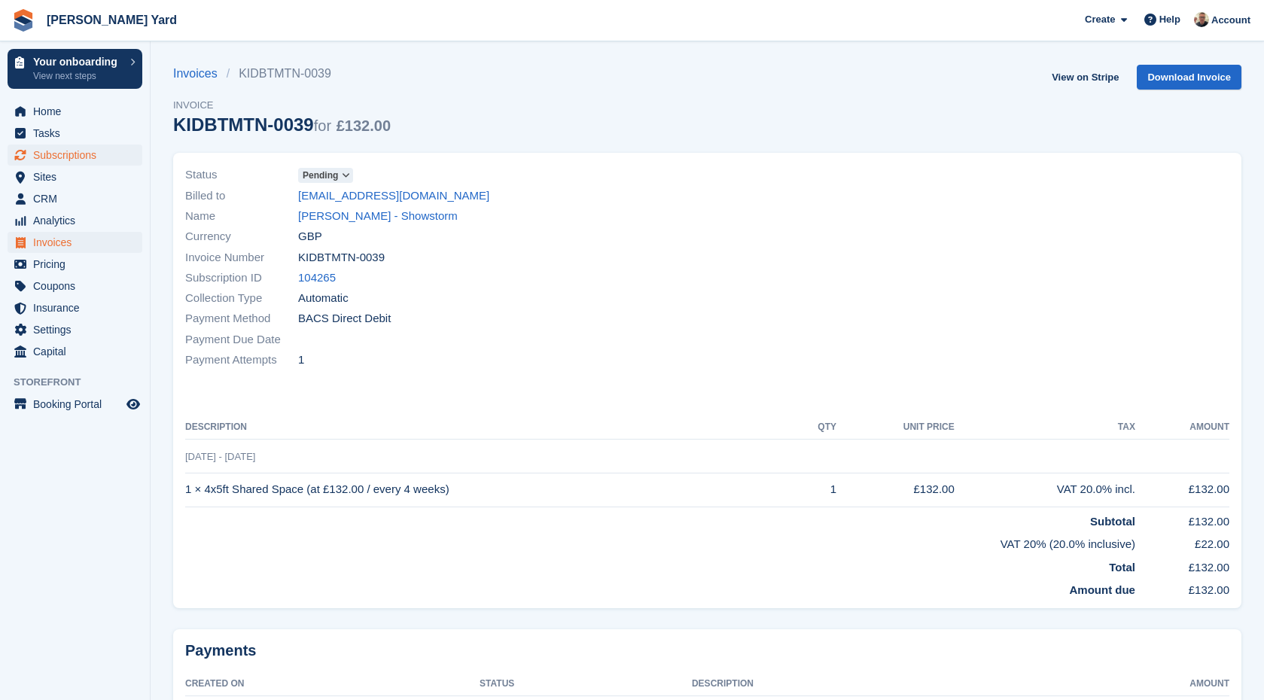
click at [92, 158] on span "Subscriptions" at bounding box center [78, 155] width 90 height 21
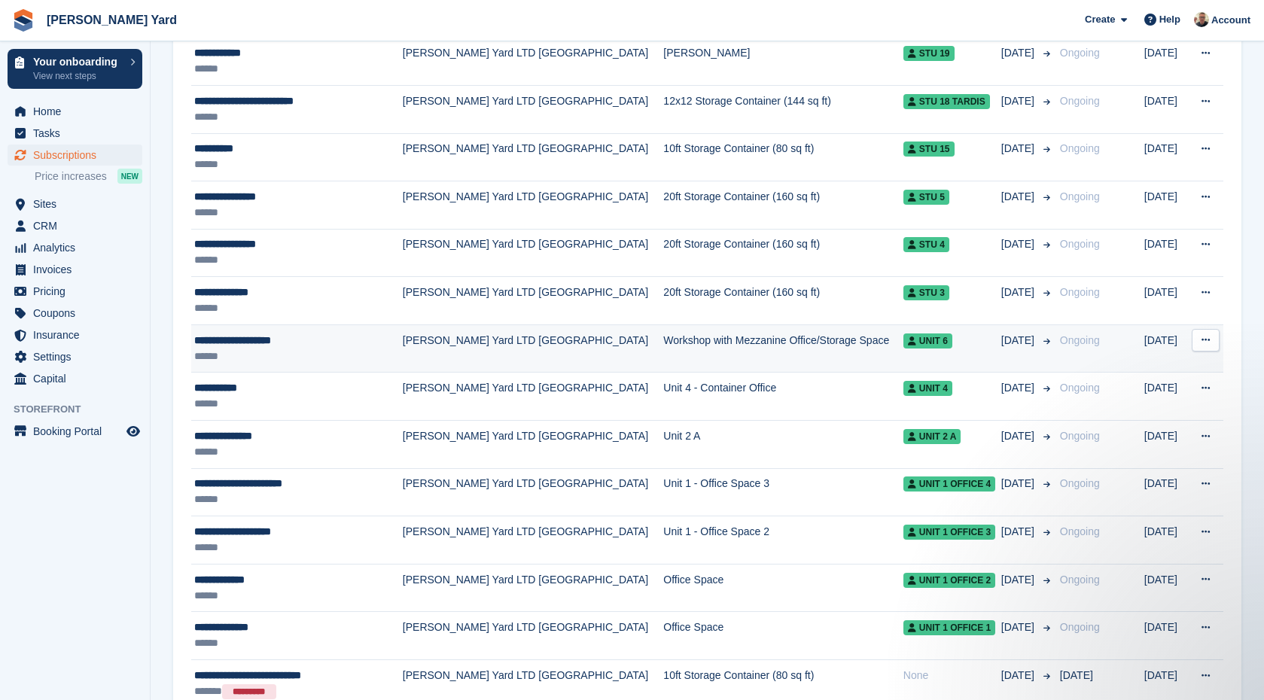
scroll to position [974, 0]
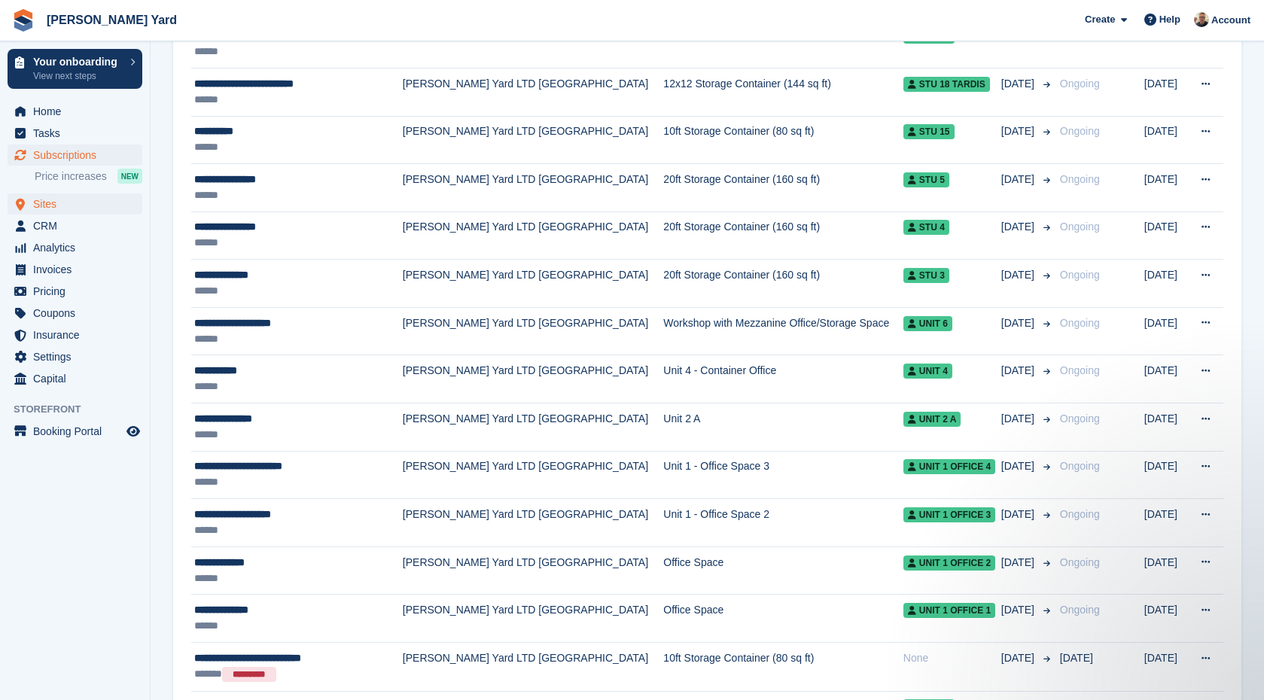
click at [50, 201] on span "Sites" at bounding box center [78, 203] width 90 height 21
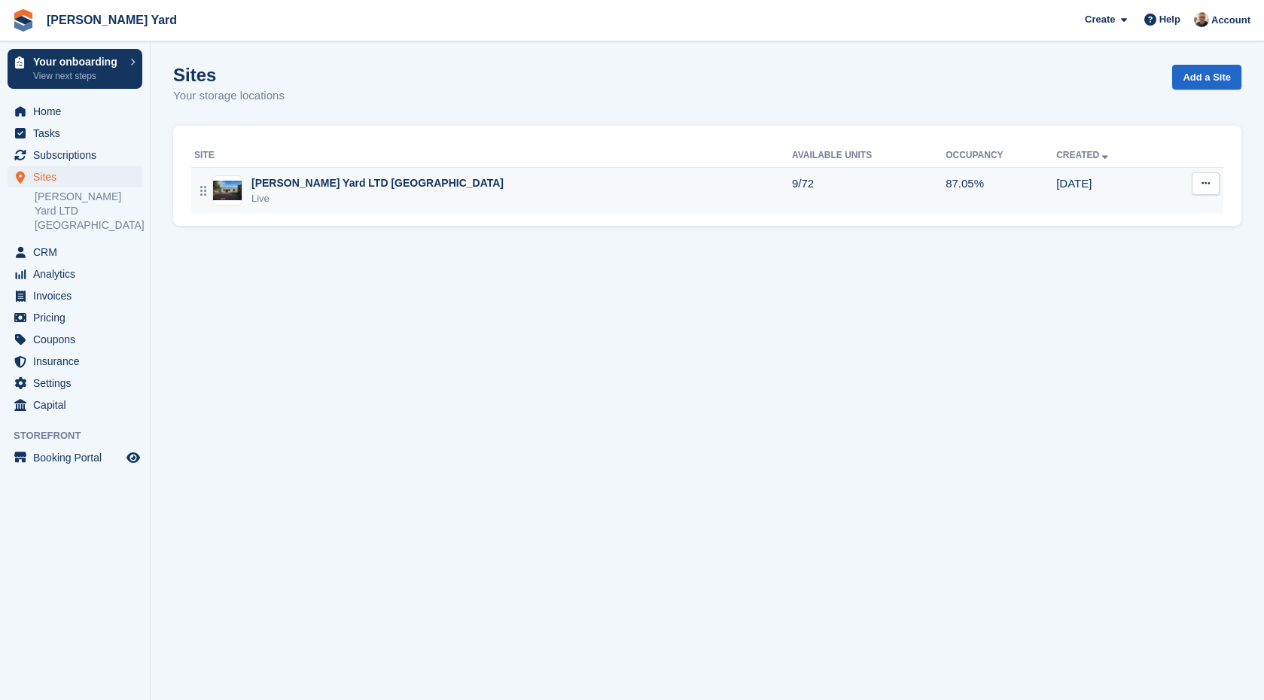
click at [273, 193] on div "Live" at bounding box center [377, 198] width 252 height 15
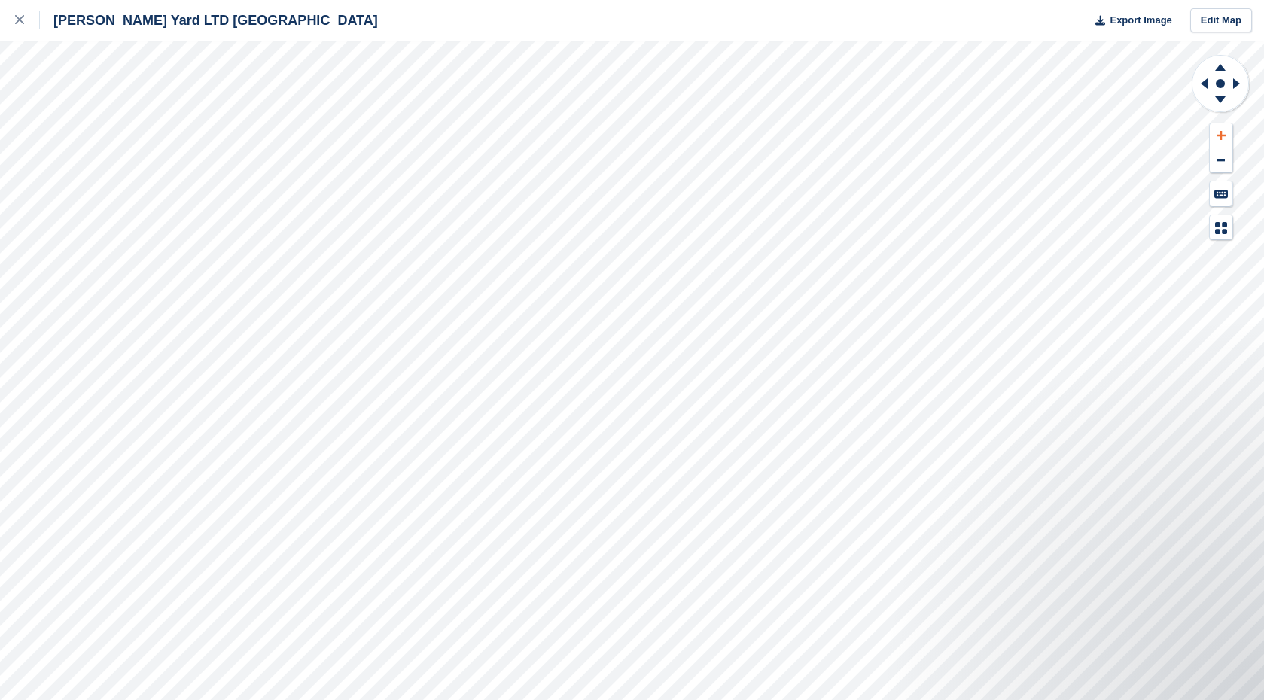
click at [1213, 131] on button at bounding box center [1221, 135] width 23 height 25
click at [1225, 136] on icon at bounding box center [1220, 135] width 9 height 9
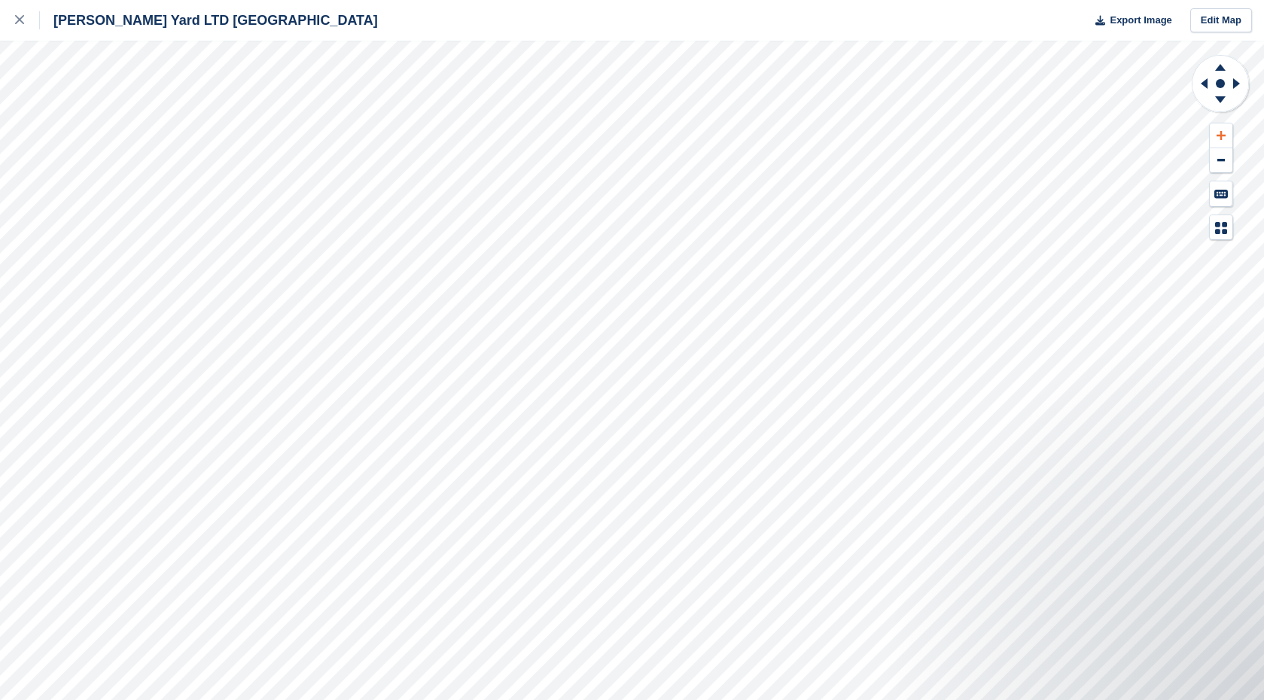
click at [1225, 136] on icon at bounding box center [1220, 135] width 9 height 9
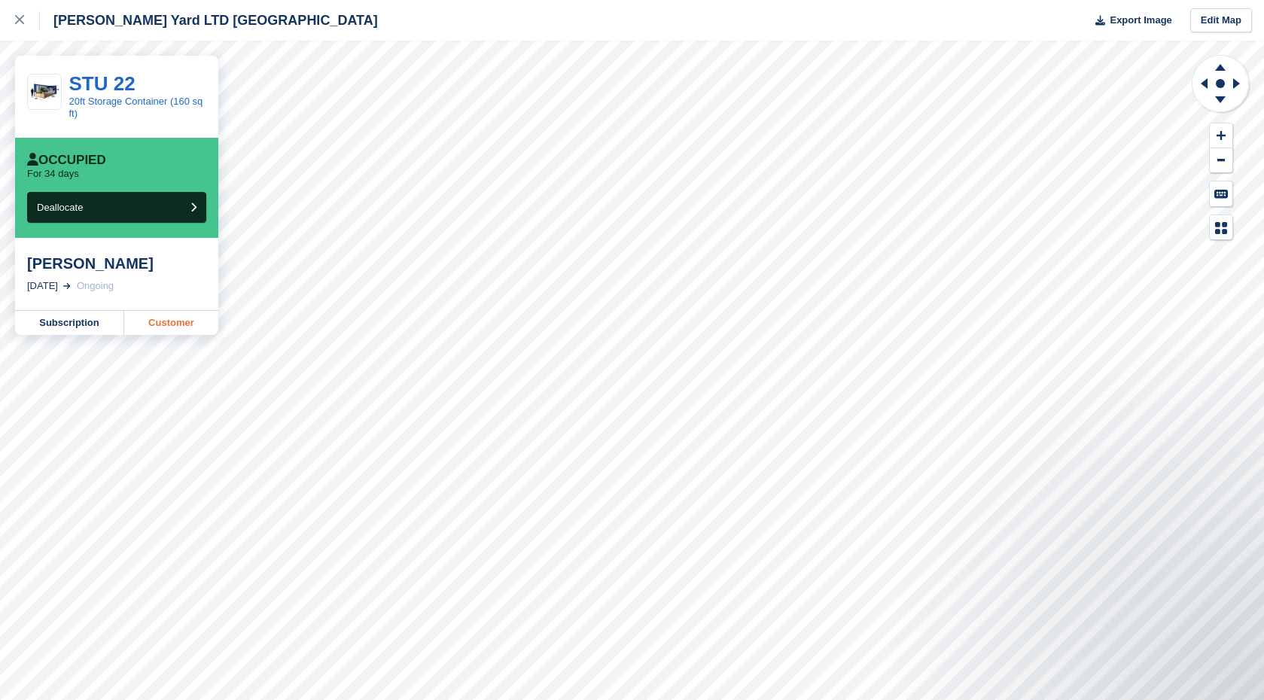
click at [149, 318] on link "Customer" at bounding box center [171, 323] width 94 height 24
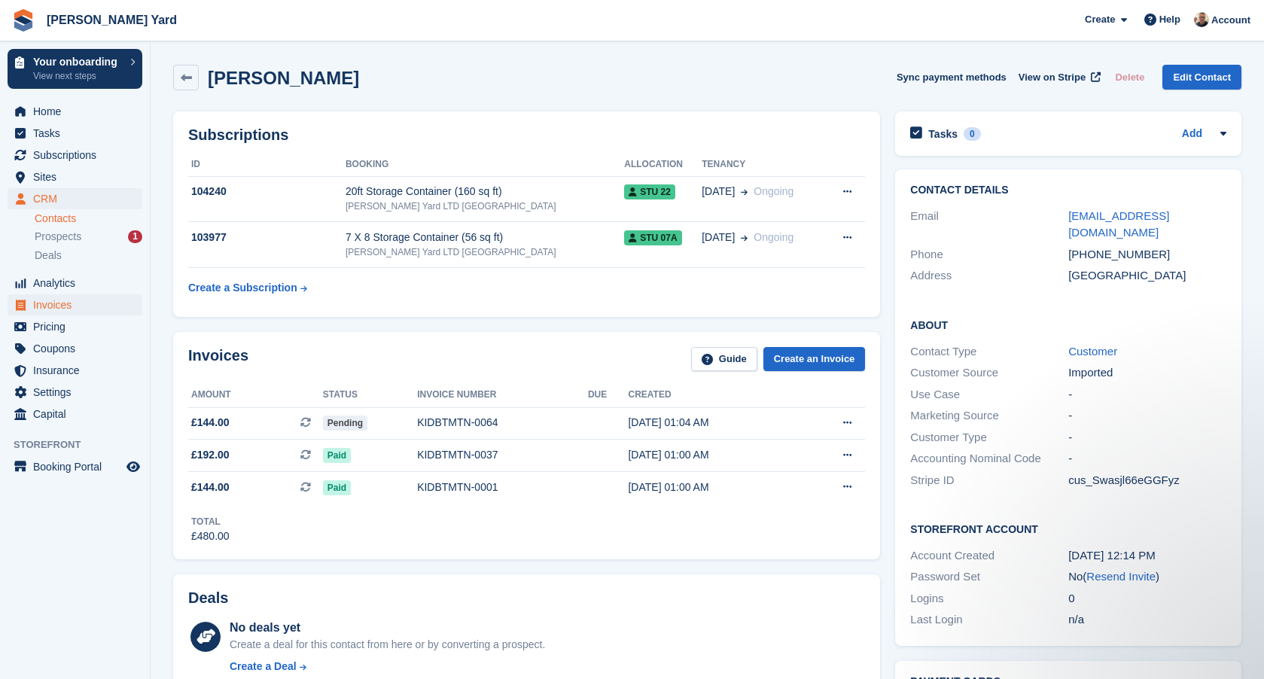
click at [74, 306] on span "Invoices" at bounding box center [78, 304] width 90 height 21
